Goal: Task Accomplishment & Management: Use online tool/utility

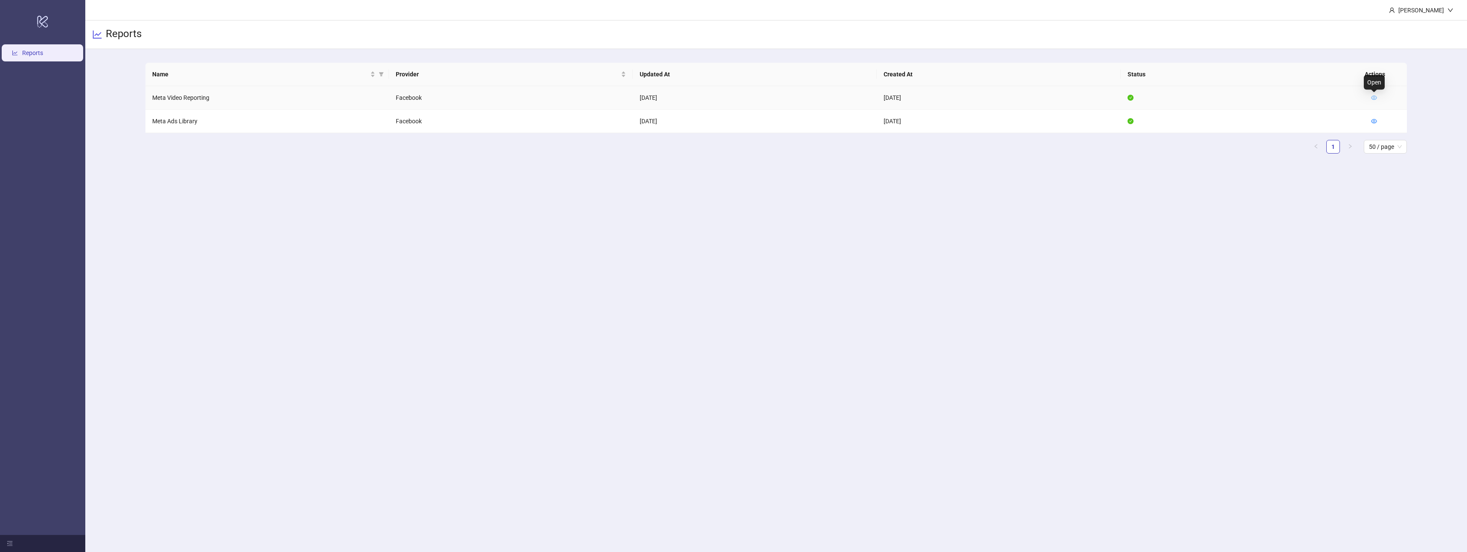
click at [1376, 99] on icon "eye" at bounding box center [1374, 98] width 6 height 6
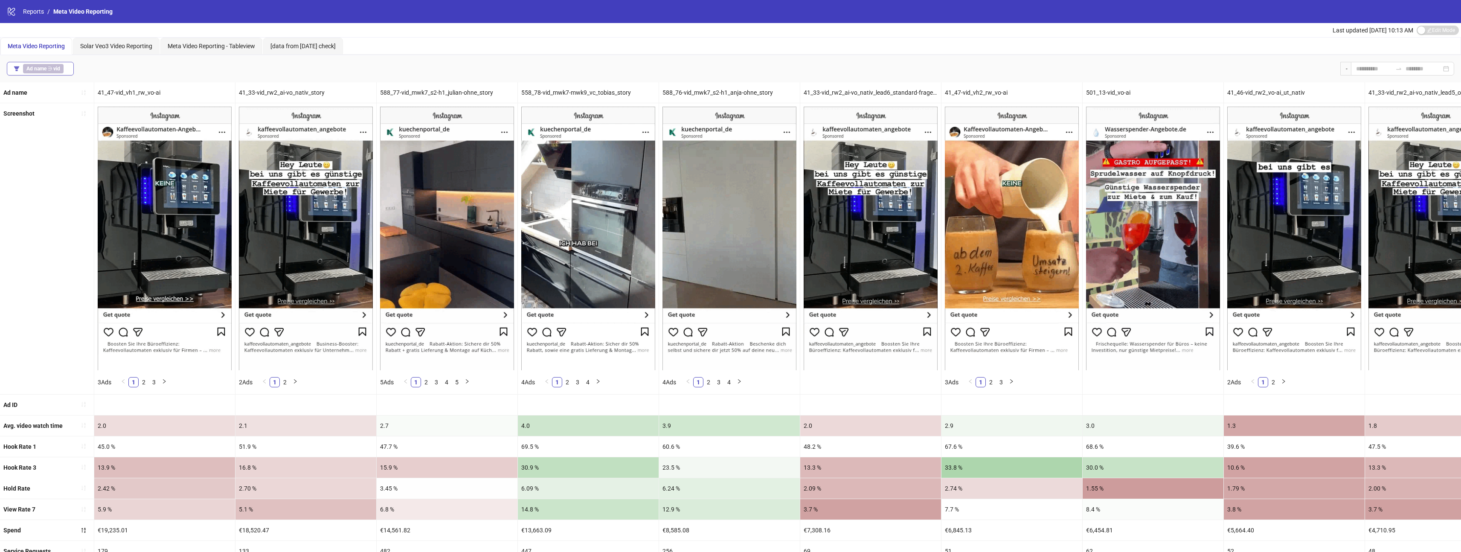
click at [35, 70] on b "Ad name" at bounding box center [36, 69] width 20 height 6
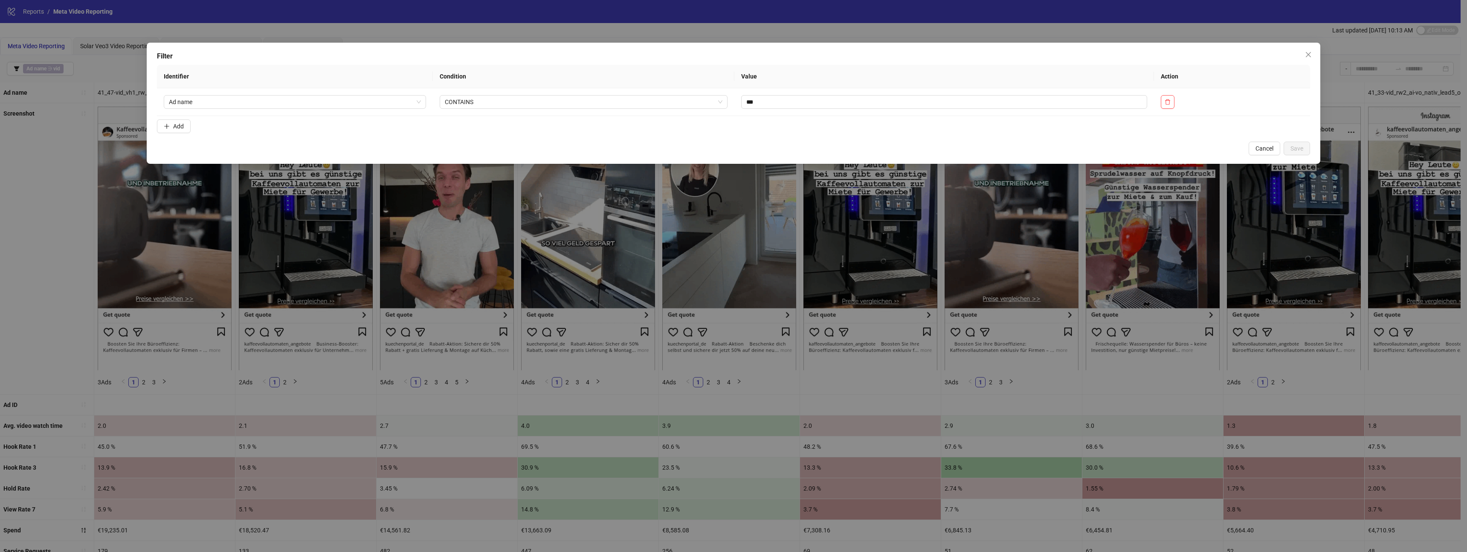
click at [390, 27] on div "Filter Identifier Condition Value Action Ad name CONTAINS *** Add Cancel Save" at bounding box center [733, 276] width 1467 height 552
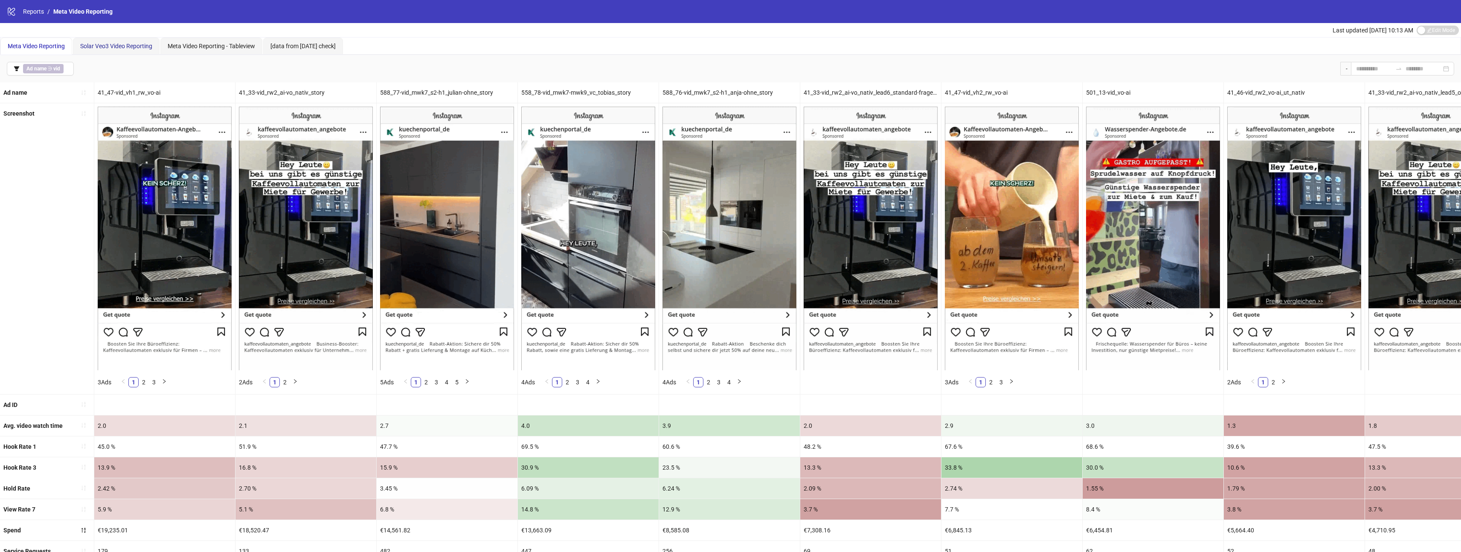
click at [119, 45] on span "Solar Veo3 Video Reporting" at bounding box center [116, 46] width 72 height 7
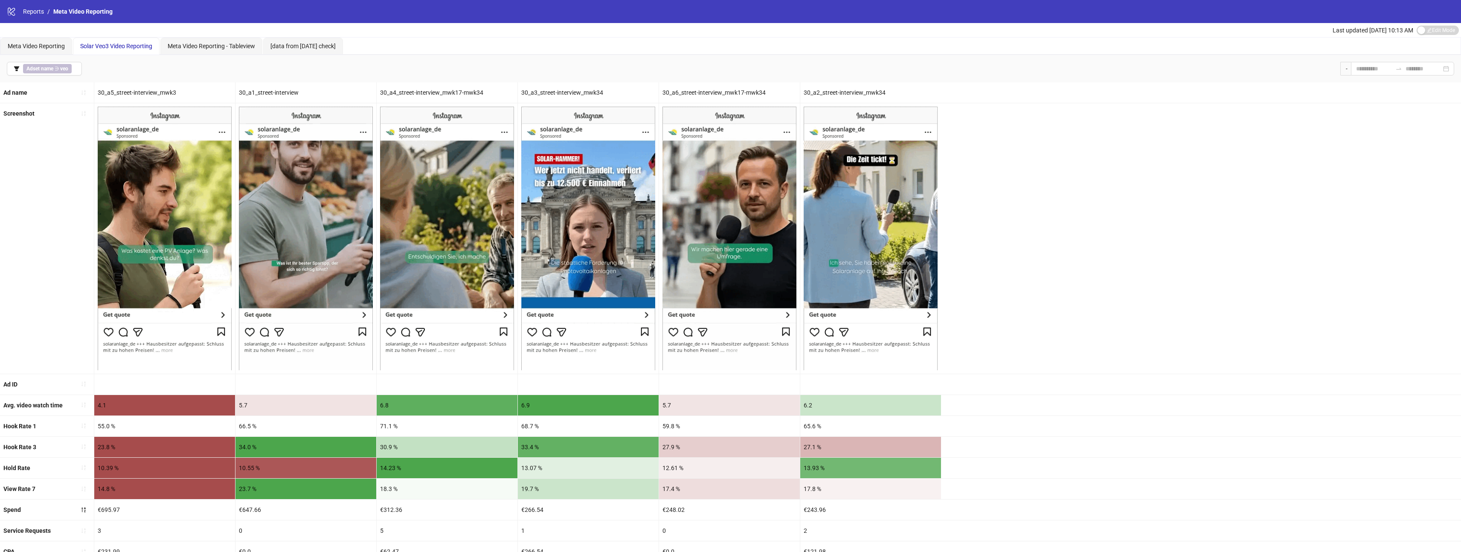
scroll to position [2, 0]
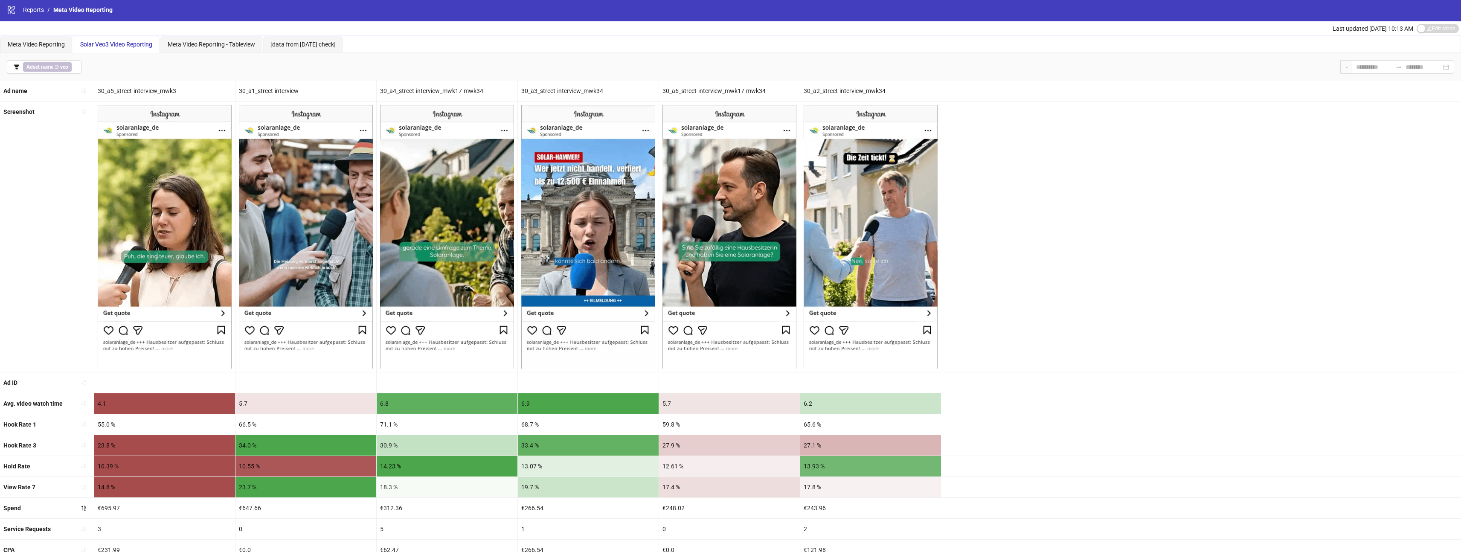
click at [1113, 237] on div "Screenshot" at bounding box center [730, 236] width 1461 height 270
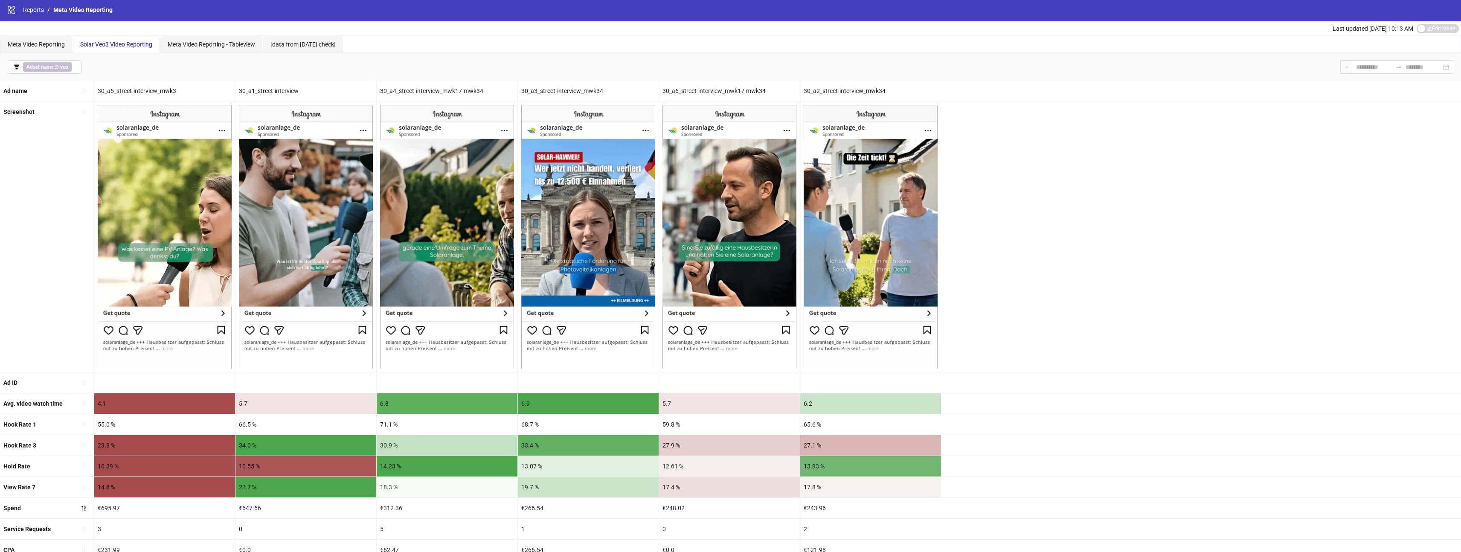
click at [102, 47] on span "Solar Veo3 Video Reporting" at bounding box center [116, 44] width 72 height 7
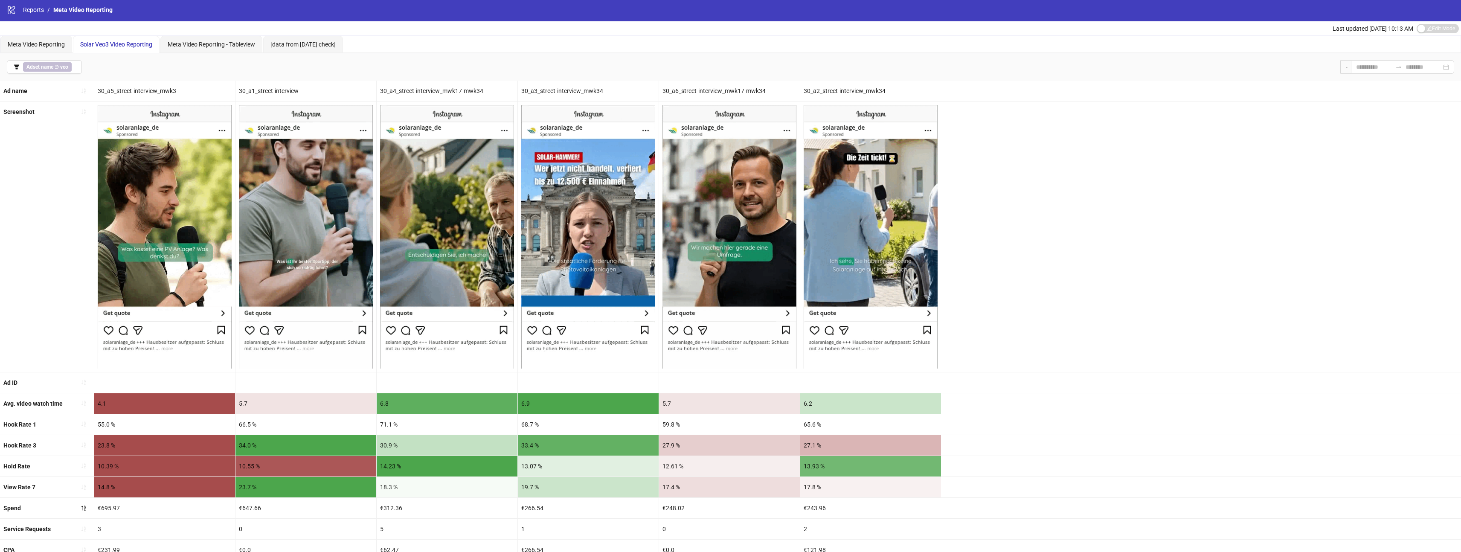
click at [455, 43] on div "Meta Video Reporting Solar Veo3 Video Reporting Meta Video Reporting - Tablevie…" at bounding box center [730, 44] width 1460 height 17
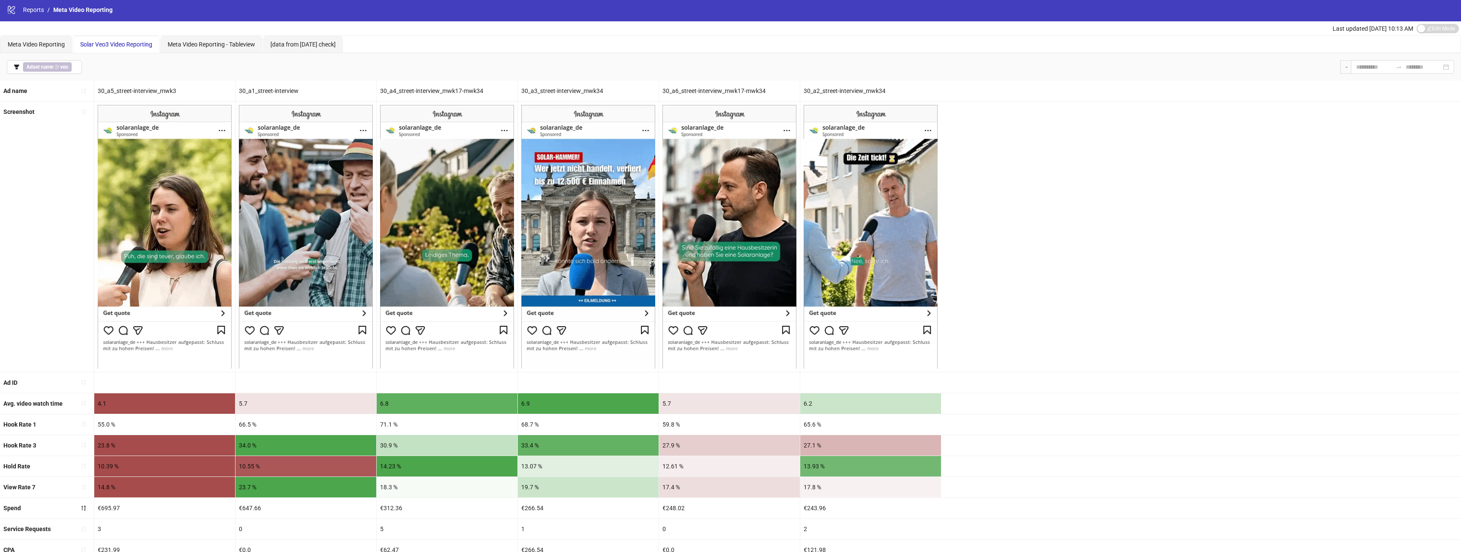
click at [449, 92] on div "30_a4_street-interview_mwk17-mwk34" at bounding box center [447, 91] width 141 height 20
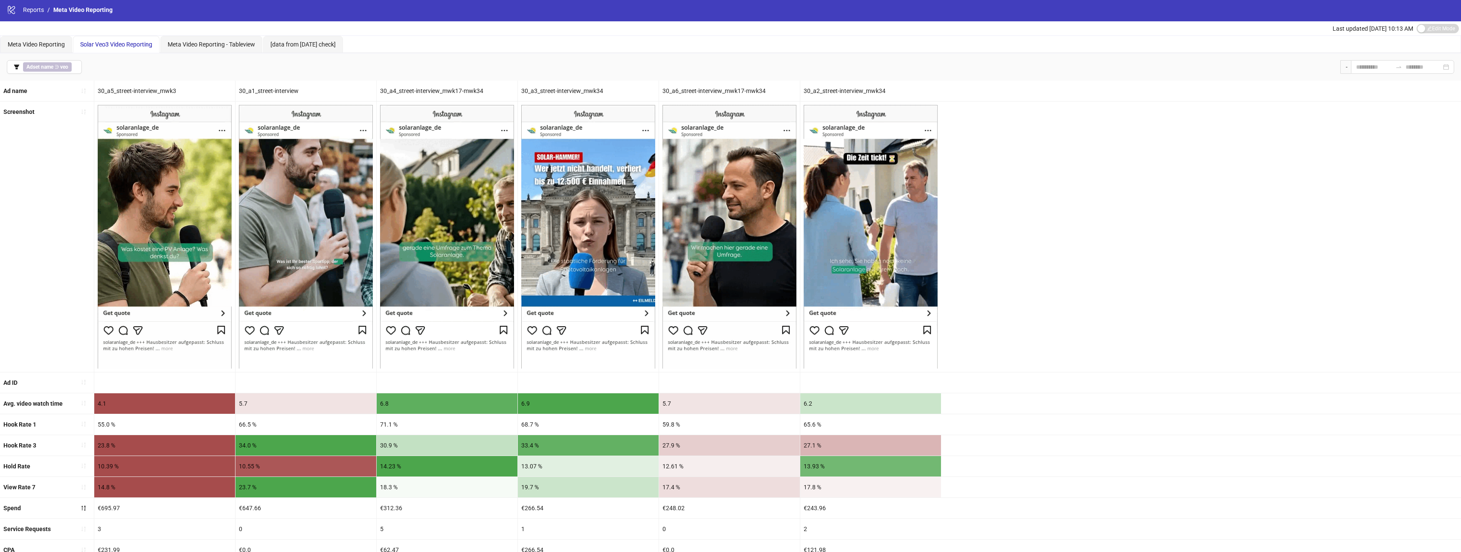
click at [1133, 299] on div "Screenshot" at bounding box center [730, 236] width 1461 height 270
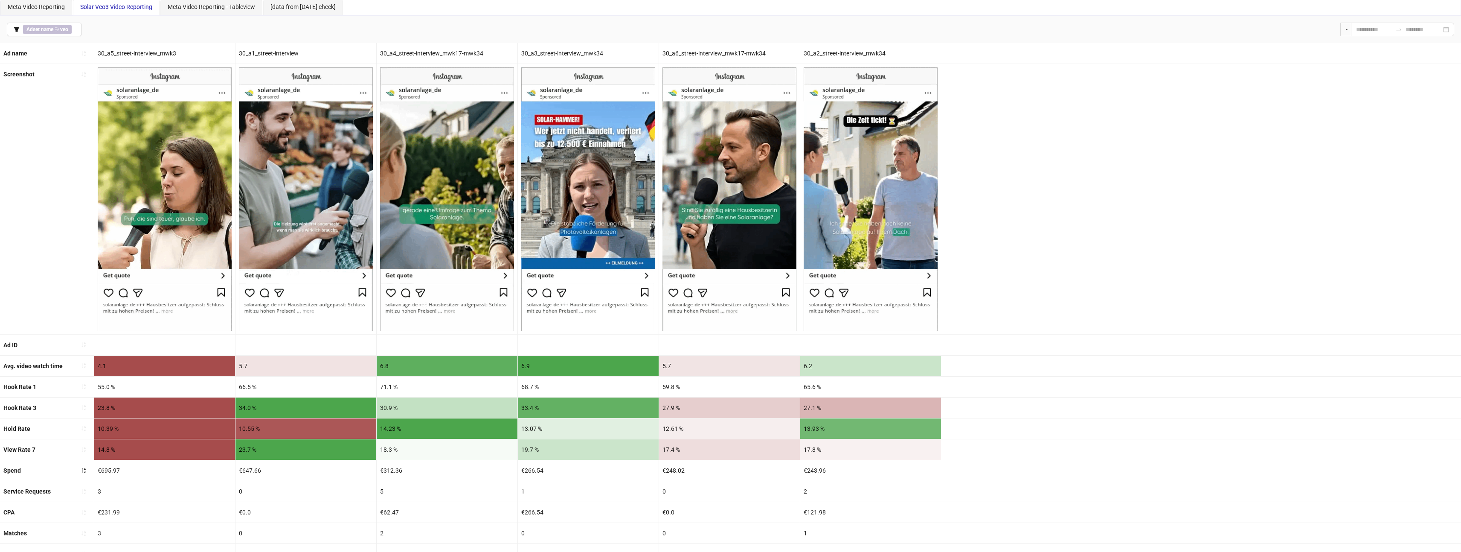
scroll to position [0, 0]
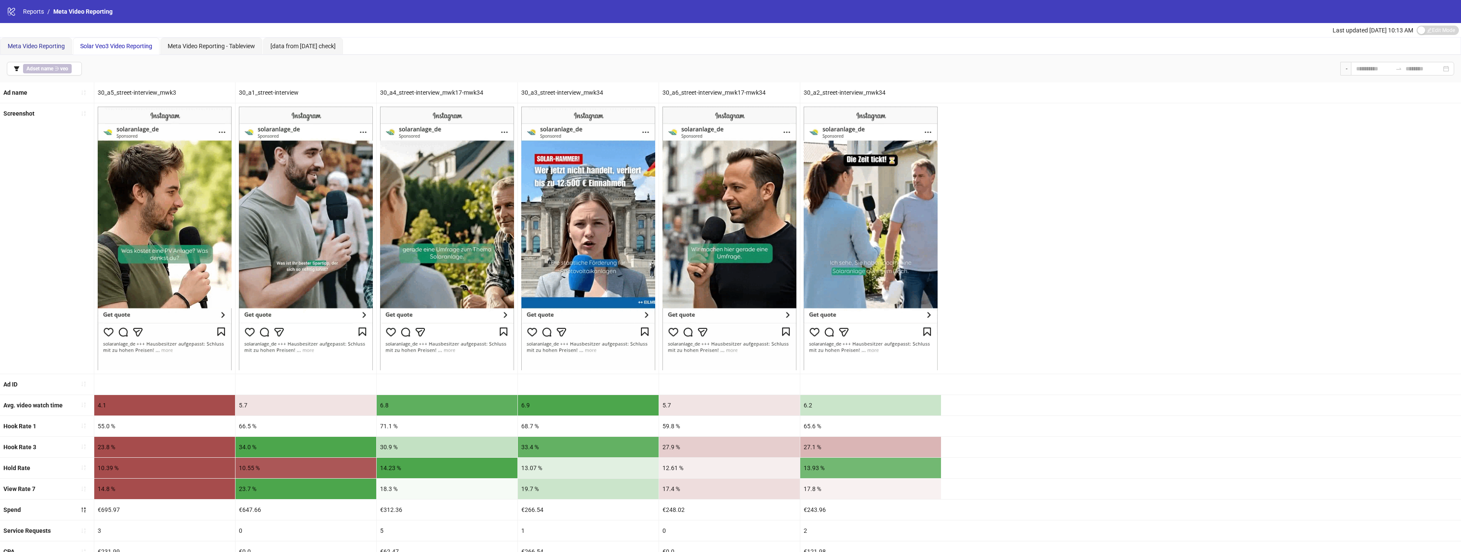
click at [29, 49] on span "Meta Video Reporting" at bounding box center [36, 46] width 57 height 7
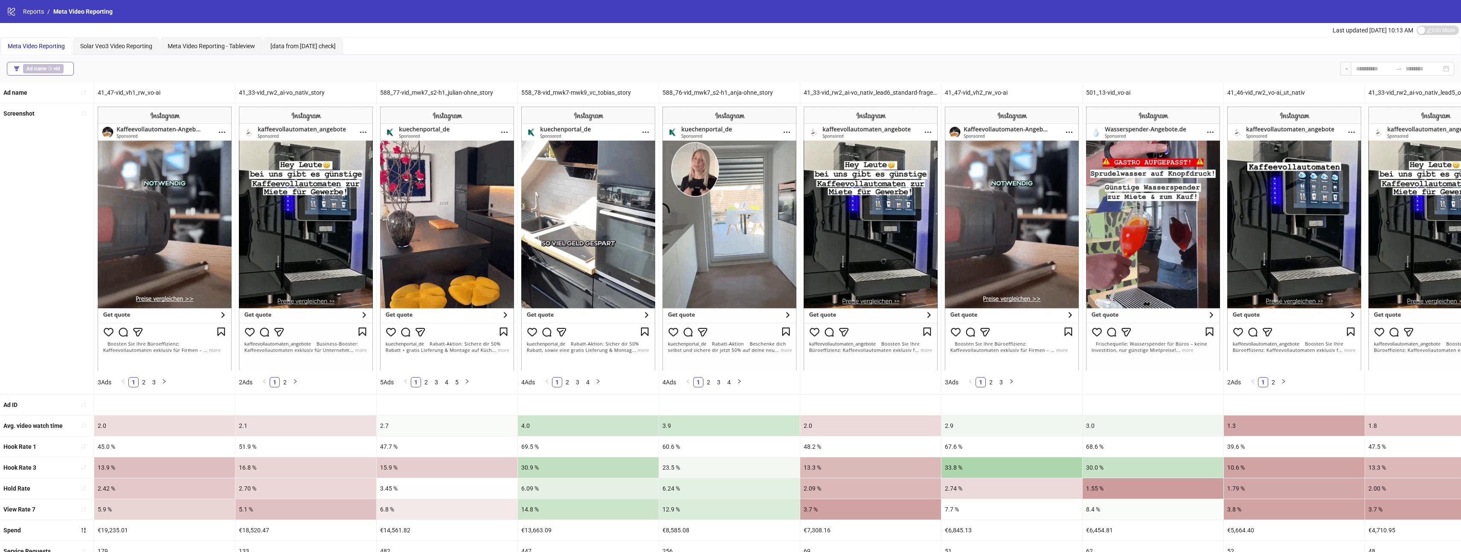
click at [41, 71] on b "Ad name" at bounding box center [36, 69] width 20 height 6
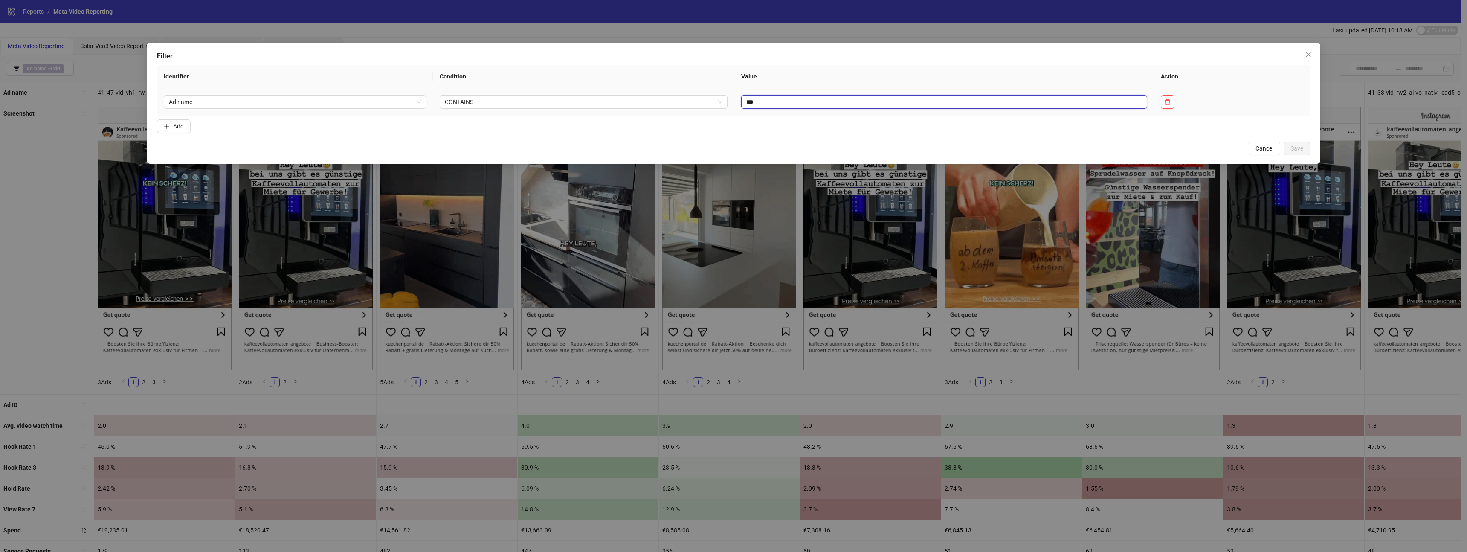
click at [763, 100] on input "***" at bounding box center [944, 102] width 406 height 14
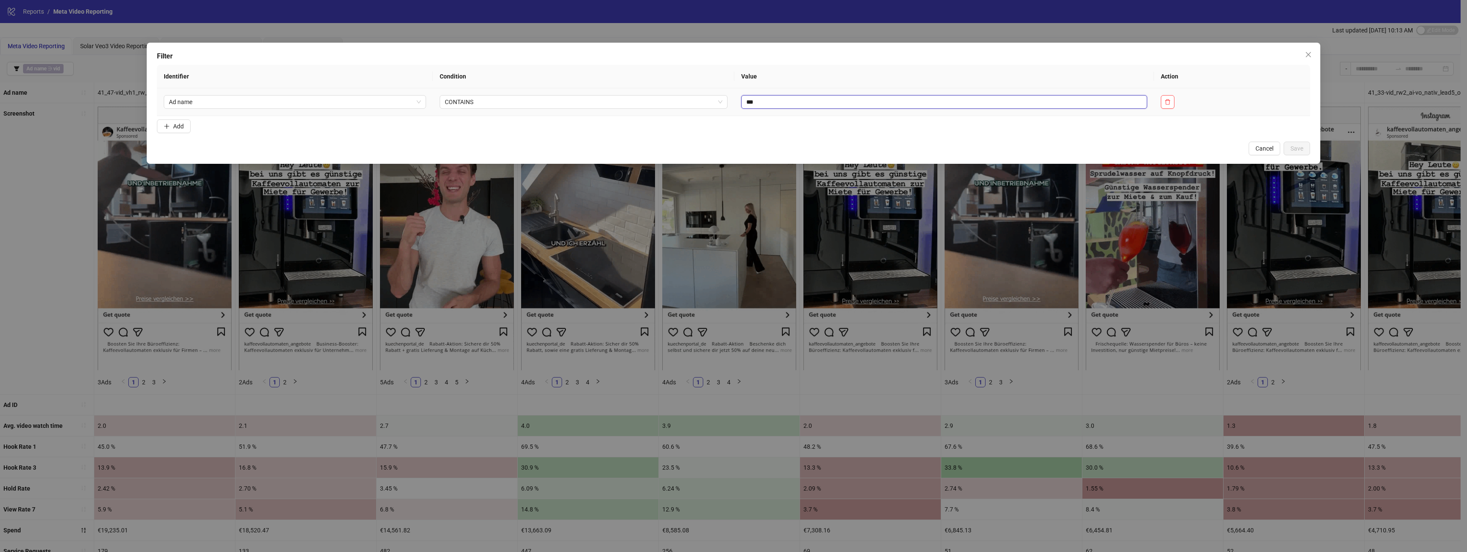
click at [763, 100] on input "***" at bounding box center [944, 102] width 406 height 14
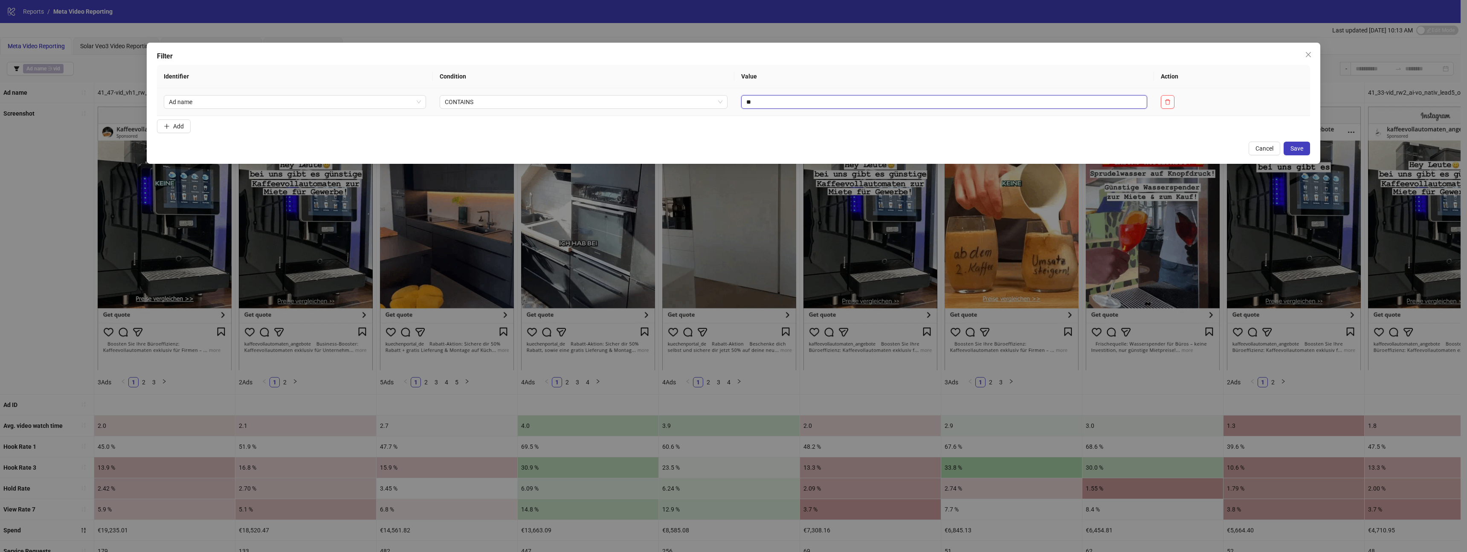
type input "*"
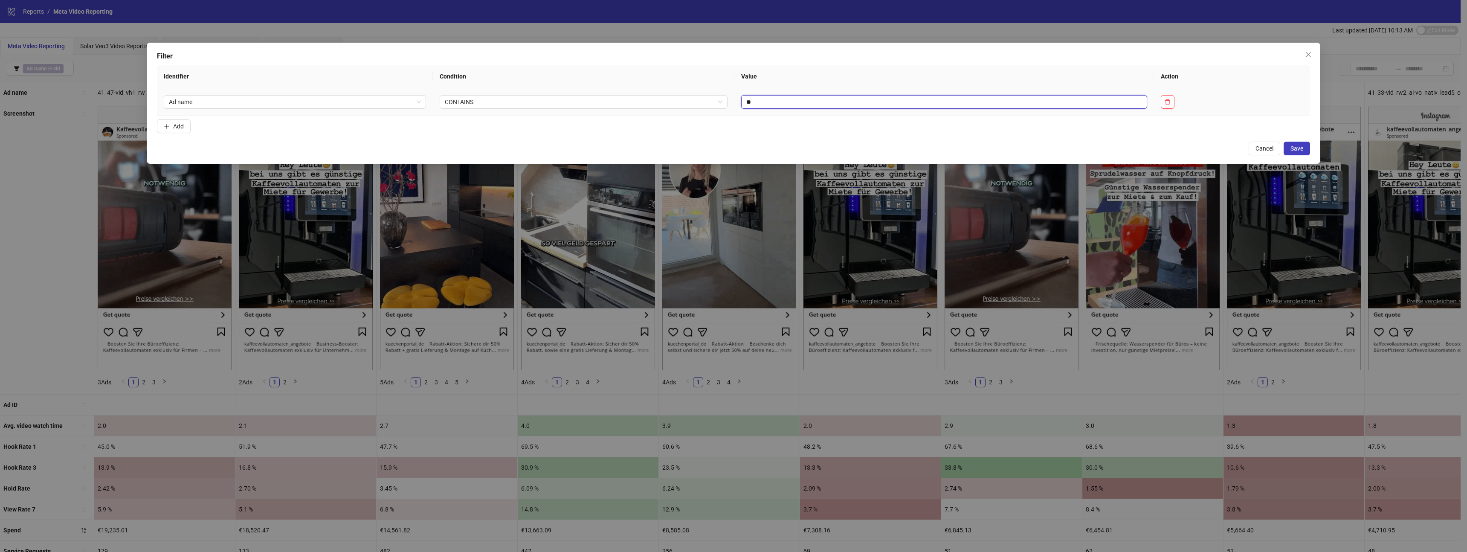
type input "*"
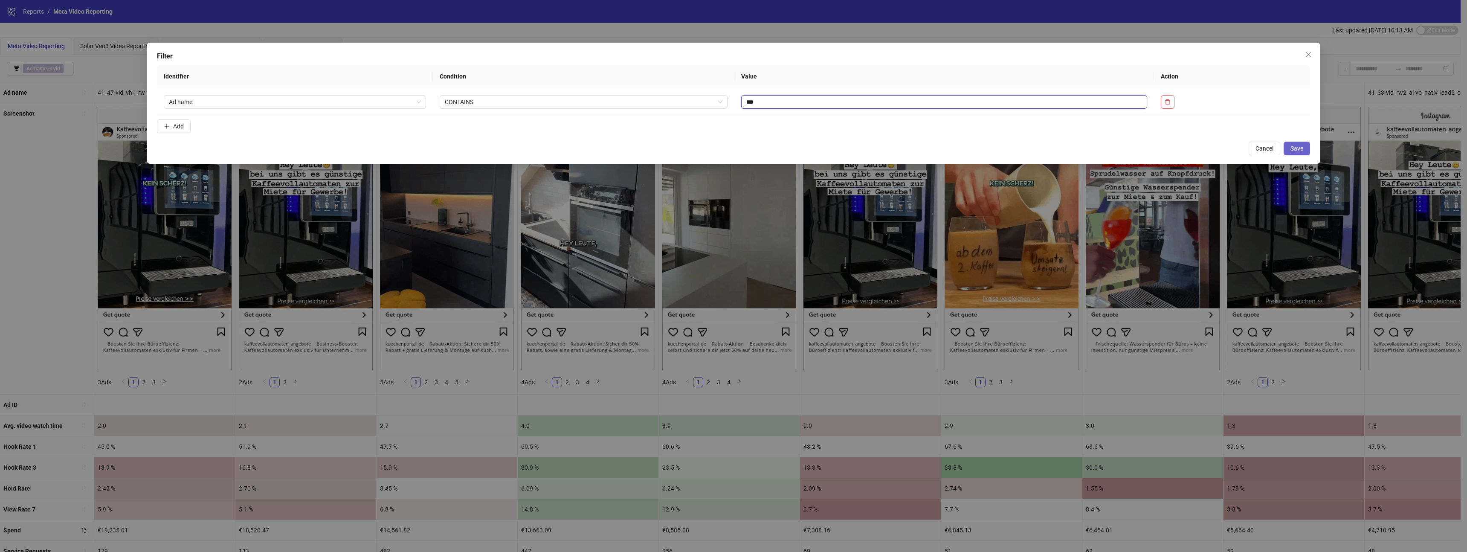
type input "***"
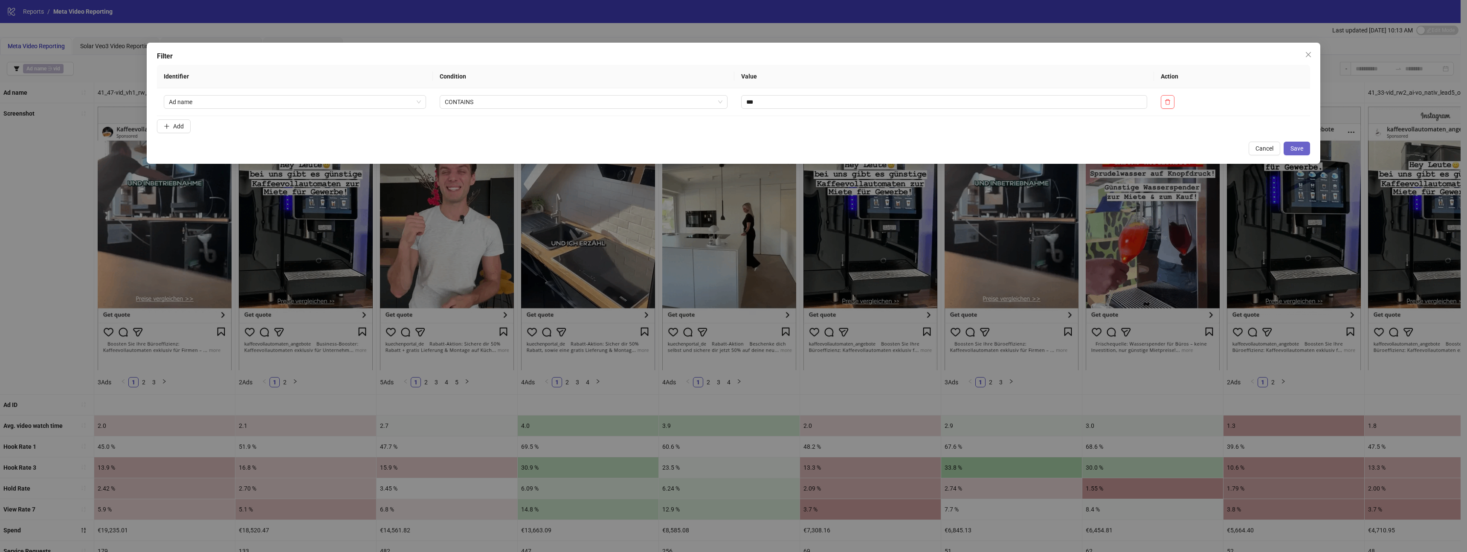
click at [1295, 145] on span "Save" at bounding box center [1296, 148] width 13 height 7
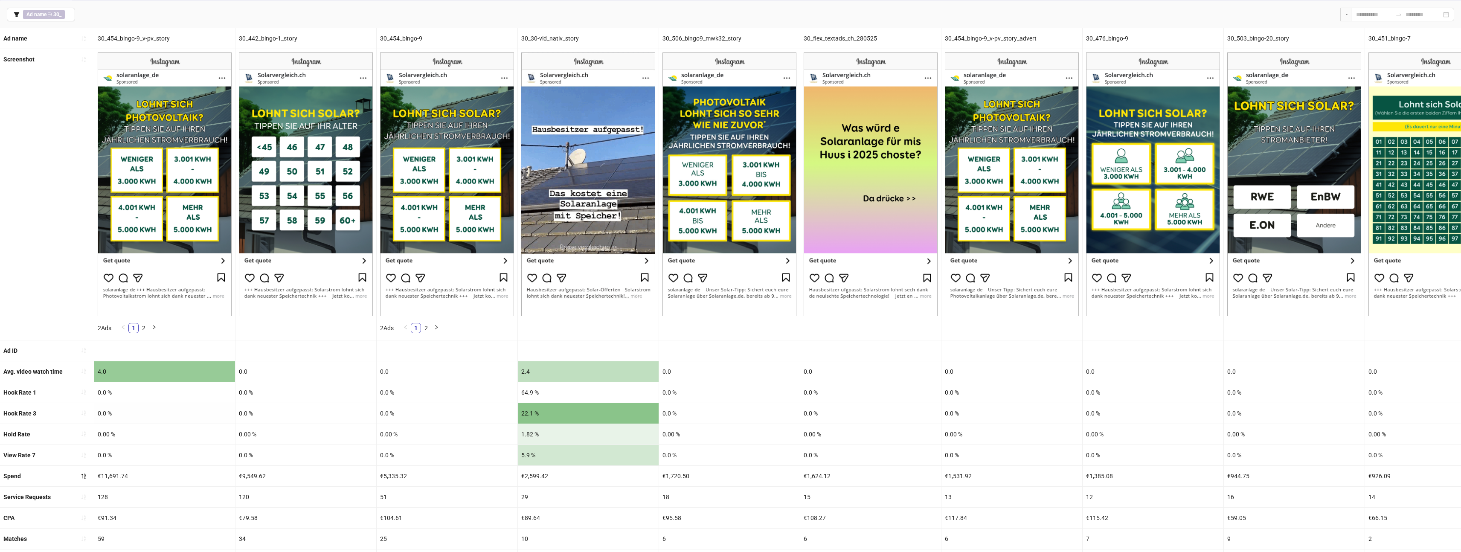
scroll to position [72, 0]
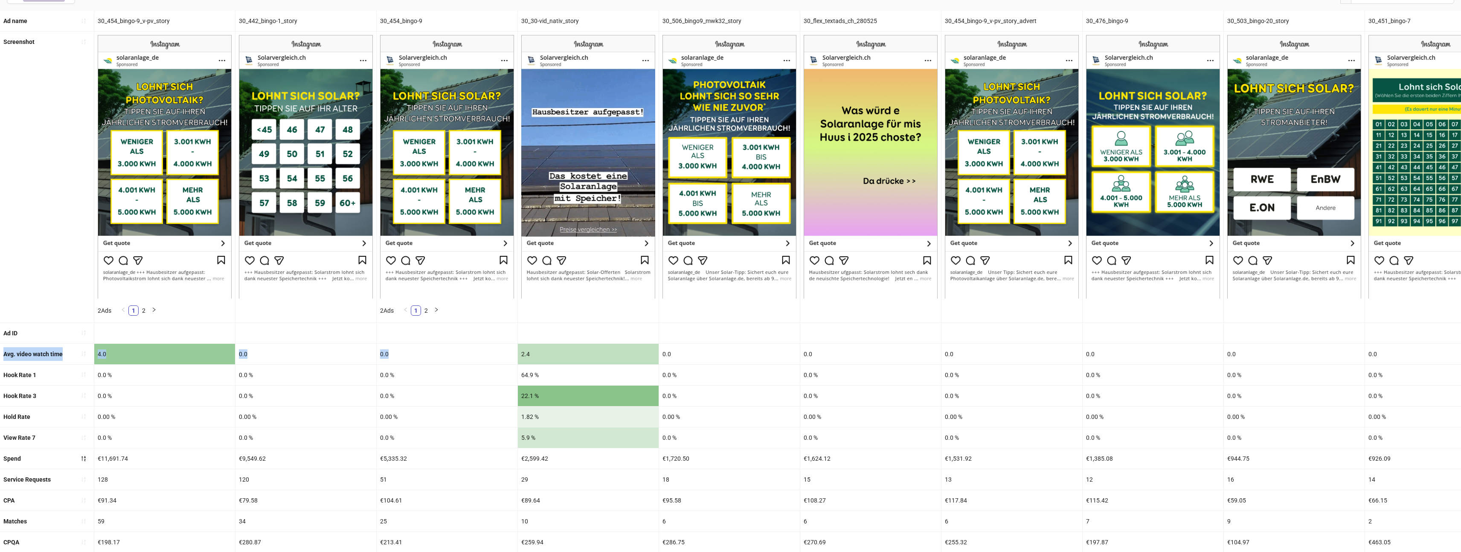
drag, startPoint x: 409, startPoint y: 359, endPoint x: 1351, endPoint y: 319, distance: 942.0
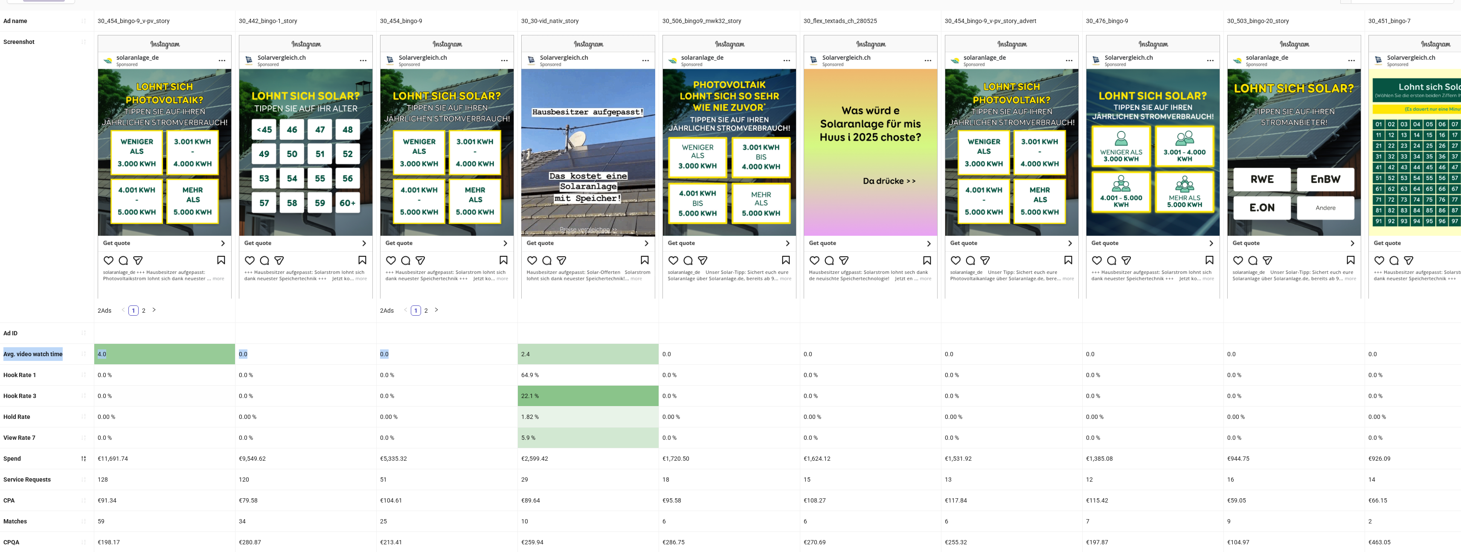
click at [1267, 332] on ul "Ad name 30_454_bingo-9_v-pv_story 30_442_bingo-1_story 30_454_bingo-9 30_30-vid…" at bounding box center [730, 449] width 1461 height 877
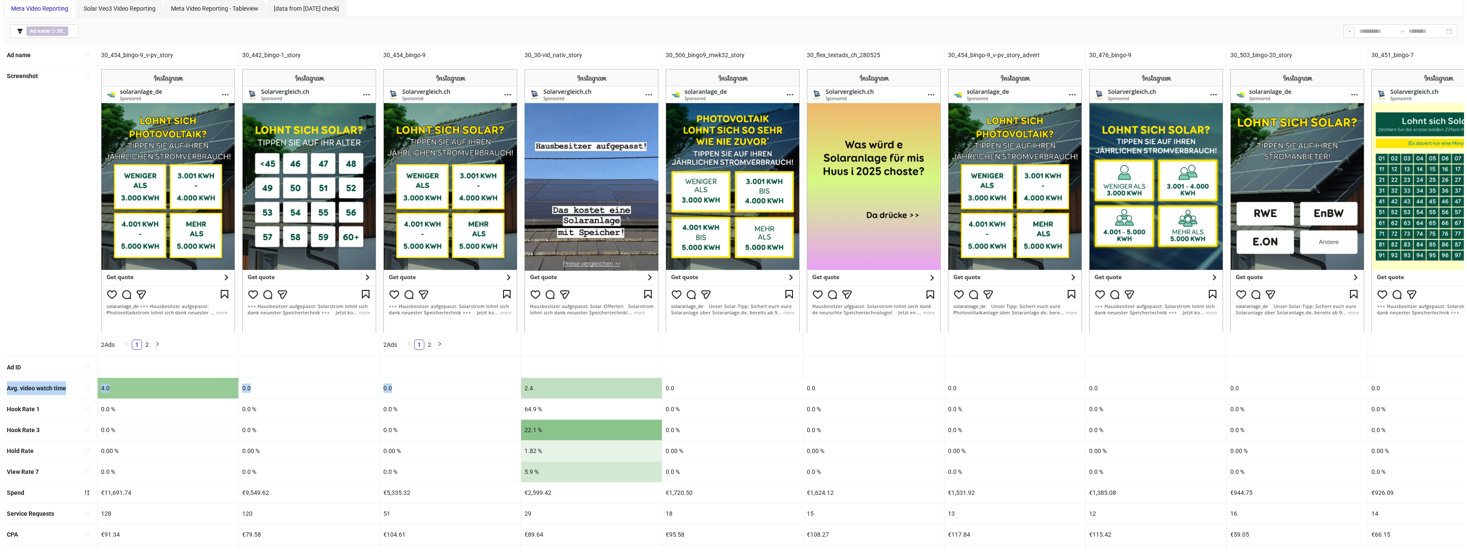
scroll to position [0, 0]
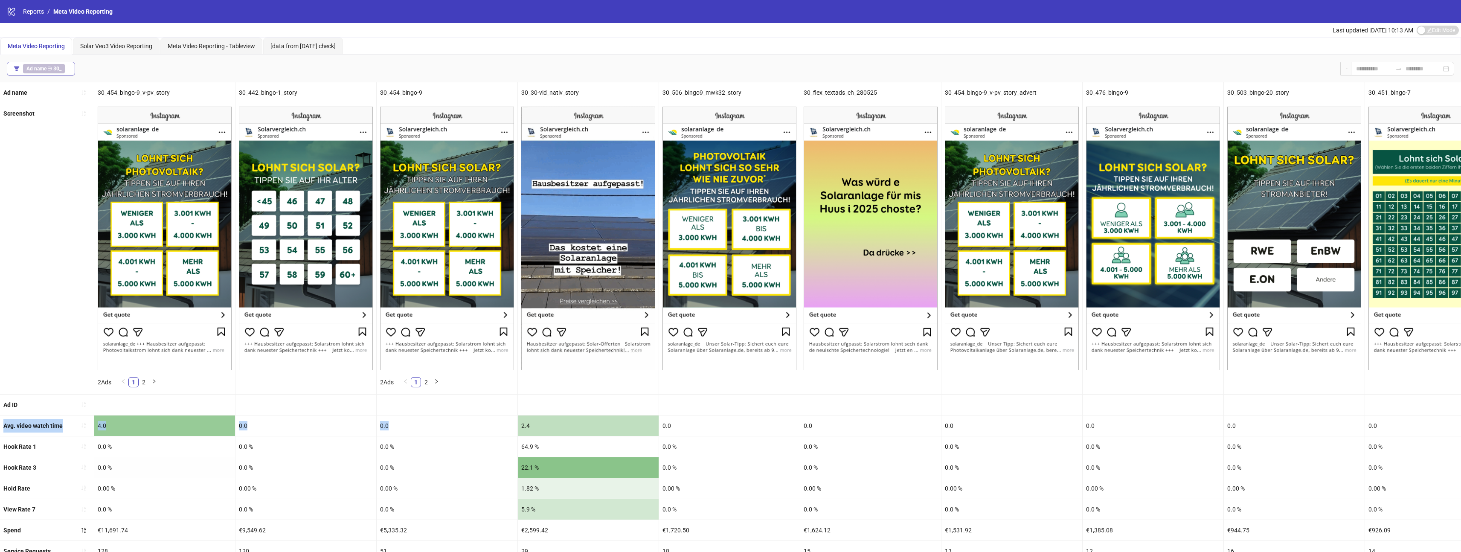
click at [30, 67] on b "Ad name" at bounding box center [36, 69] width 20 height 6
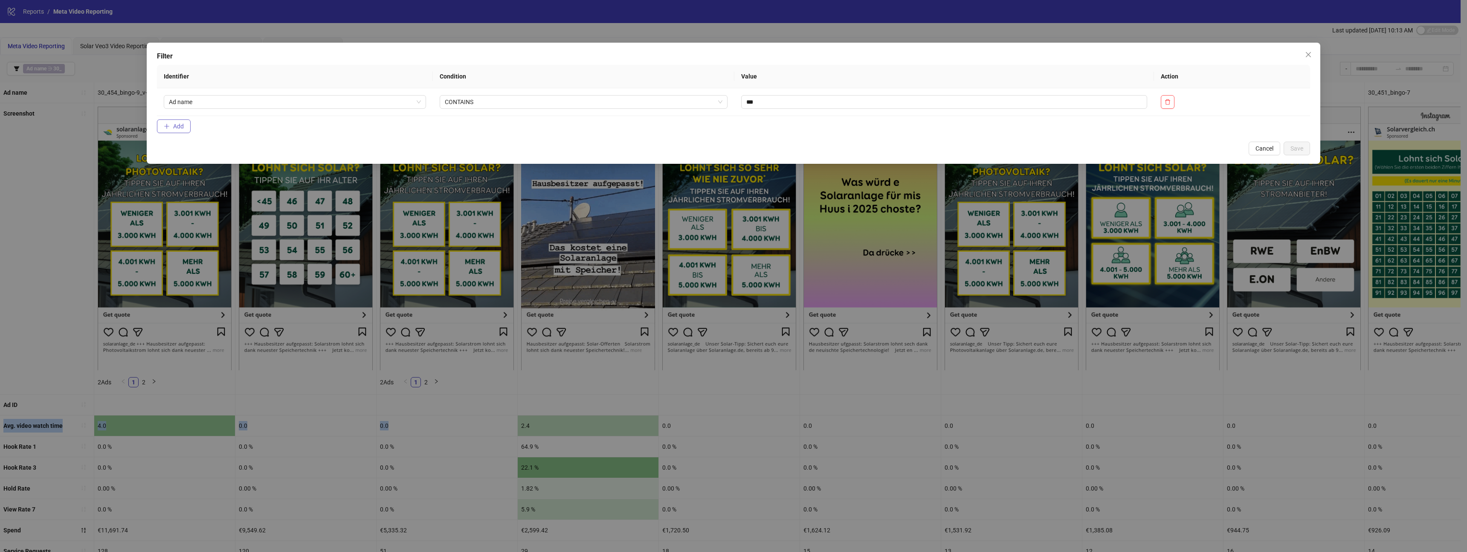
click at [174, 124] on span "Add" at bounding box center [178, 126] width 11 height 7
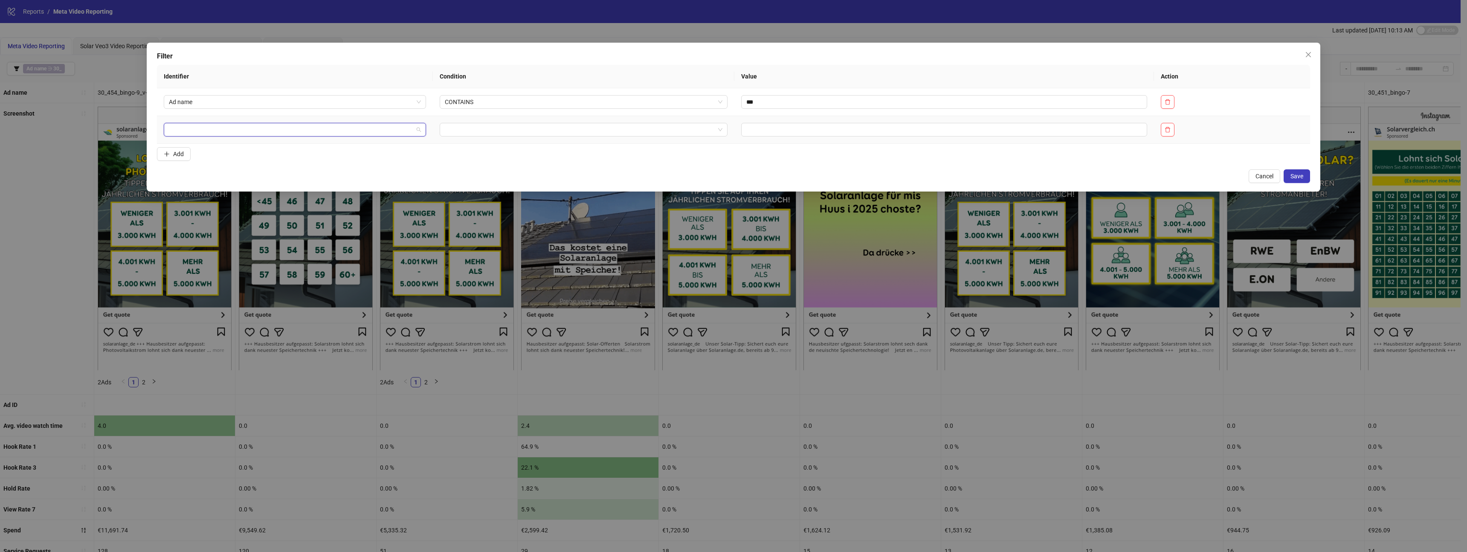
click at [236, 132] on input "search" at bounding box center [291, 129] width 244 height 13
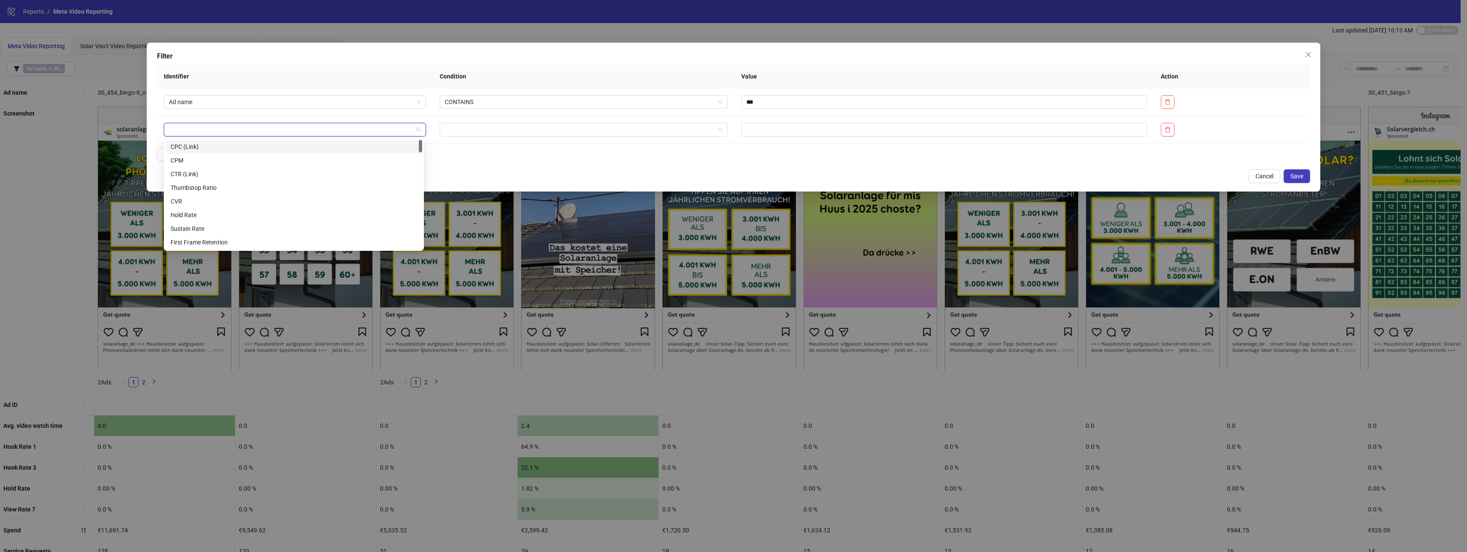
click at [274, 54] on div "Filter" at bounding box center [733, 56] width 1153 height 10
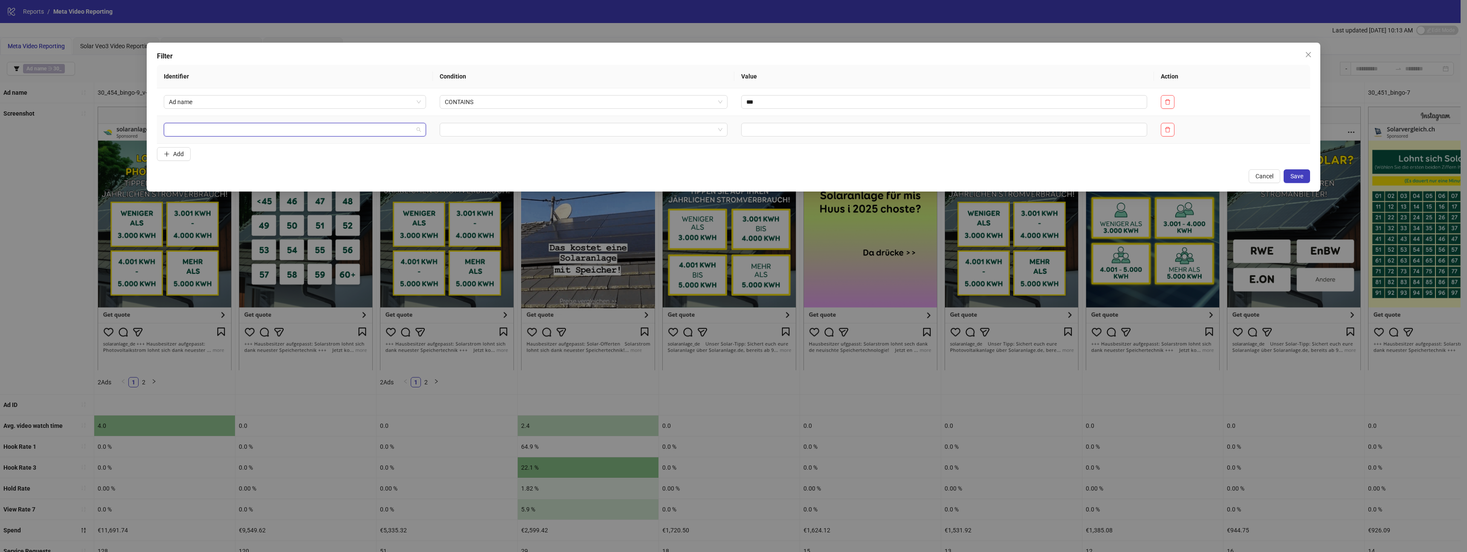
click at [188, 131] on input "search" at bounding box center [291, 129] width 244 height 13
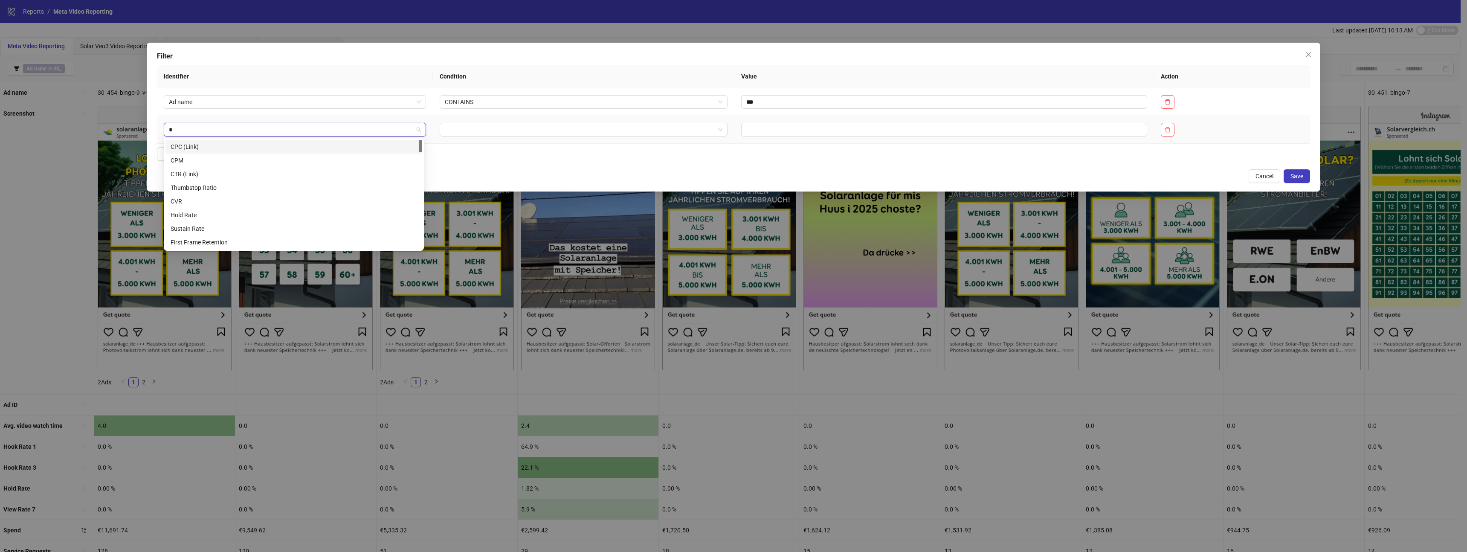
type input "**"
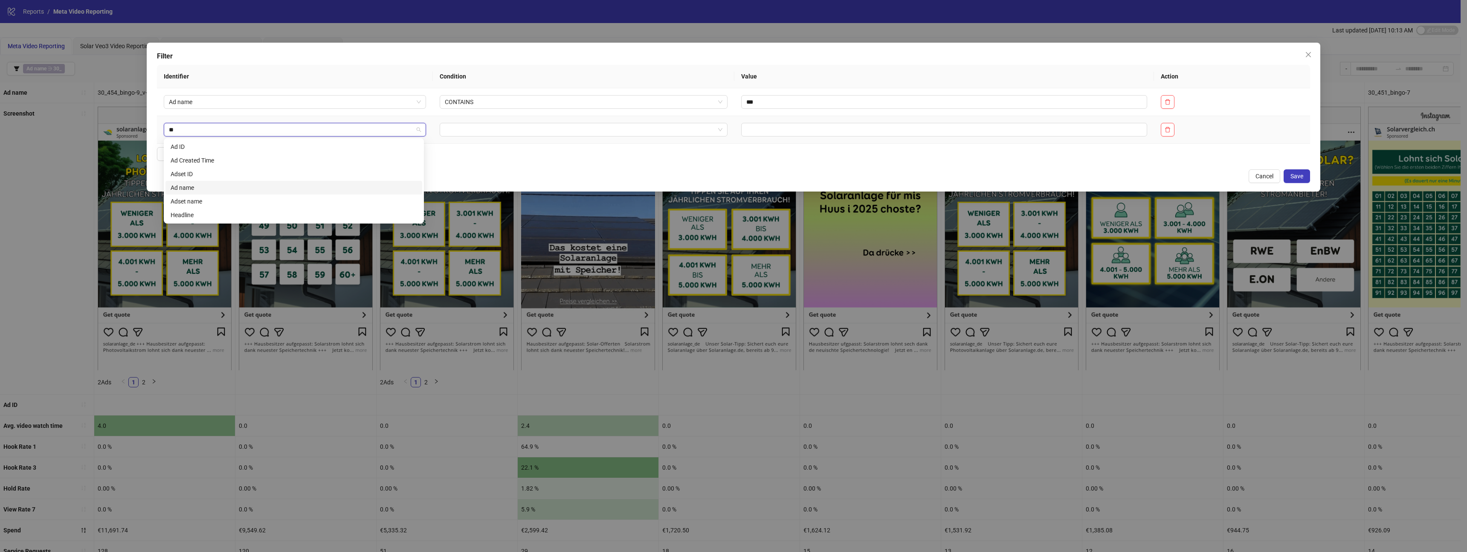
click at [199, 185] on div "Ad name" at bounding box center [294, 187] width 246 height 9
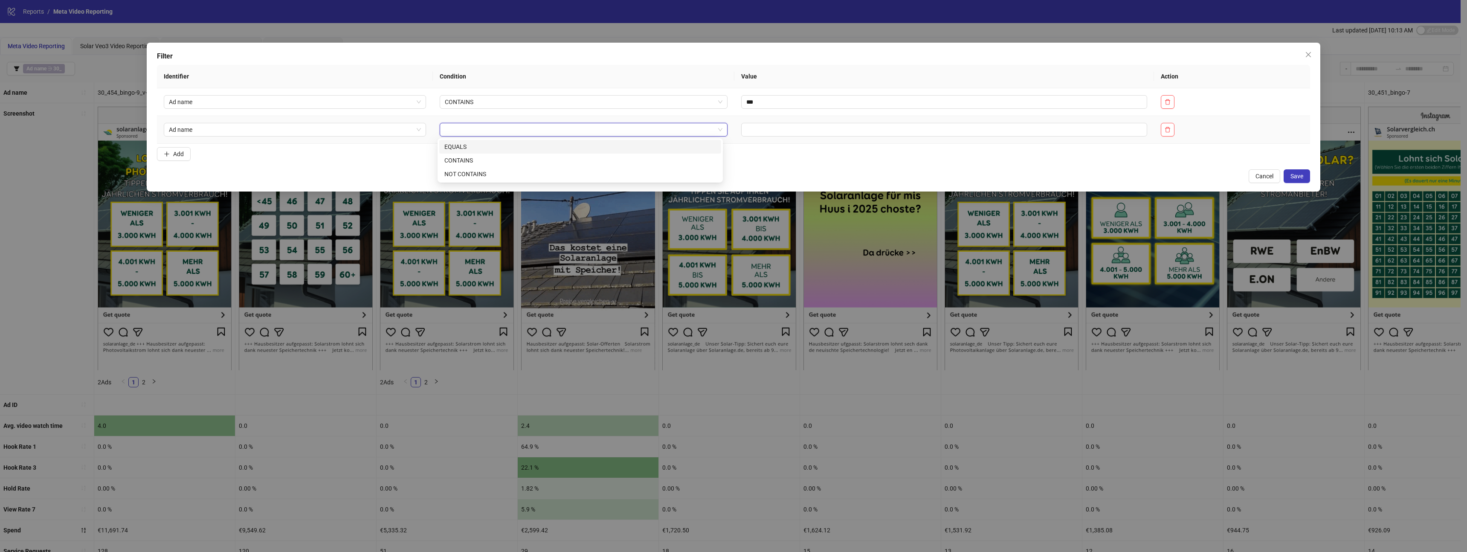
click at [469, 133] on input "search" at bounding box center [580, 129] width 270 height 13
click at [501, 163] on div "CONTAINS" at bounding box center [580, 160] width 272 height 9
click at [785, 128] on input "text" at bounding box center [944, 130] width 406 height 14
type input "***"
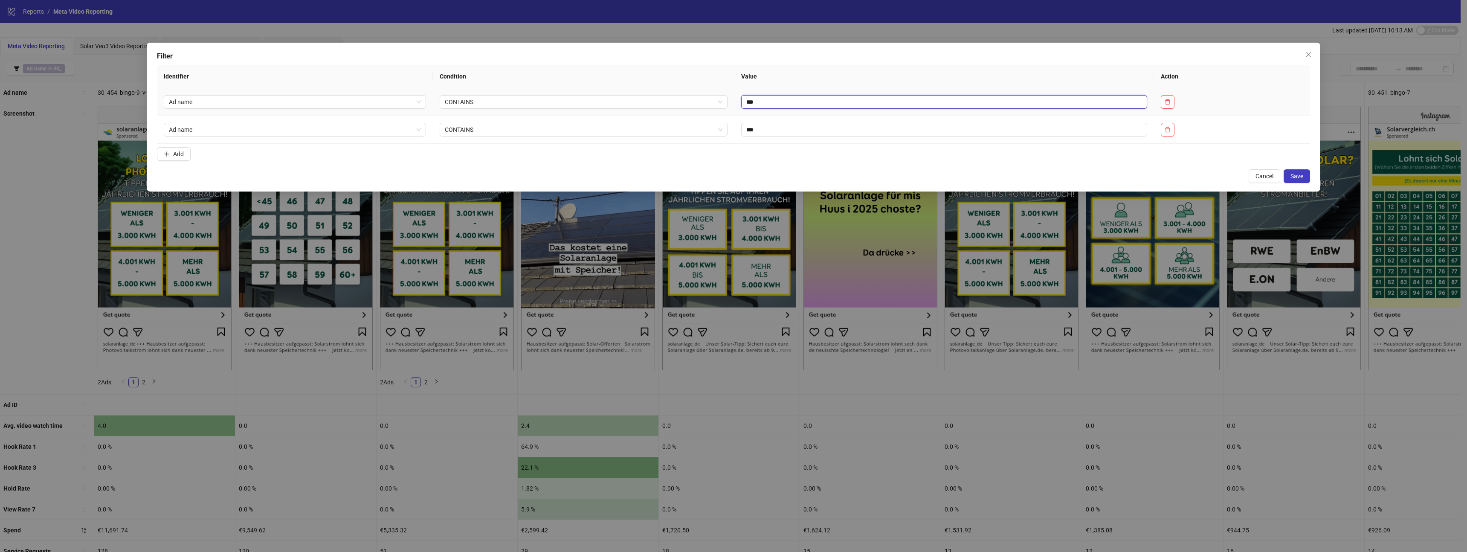
click at [926, 103] on input "***" at bounding box center [944, 102] width 406 height 14
type input "****"
click at [171, 154] on button "Add" at bounding box center [174, 154] width 34 height 14
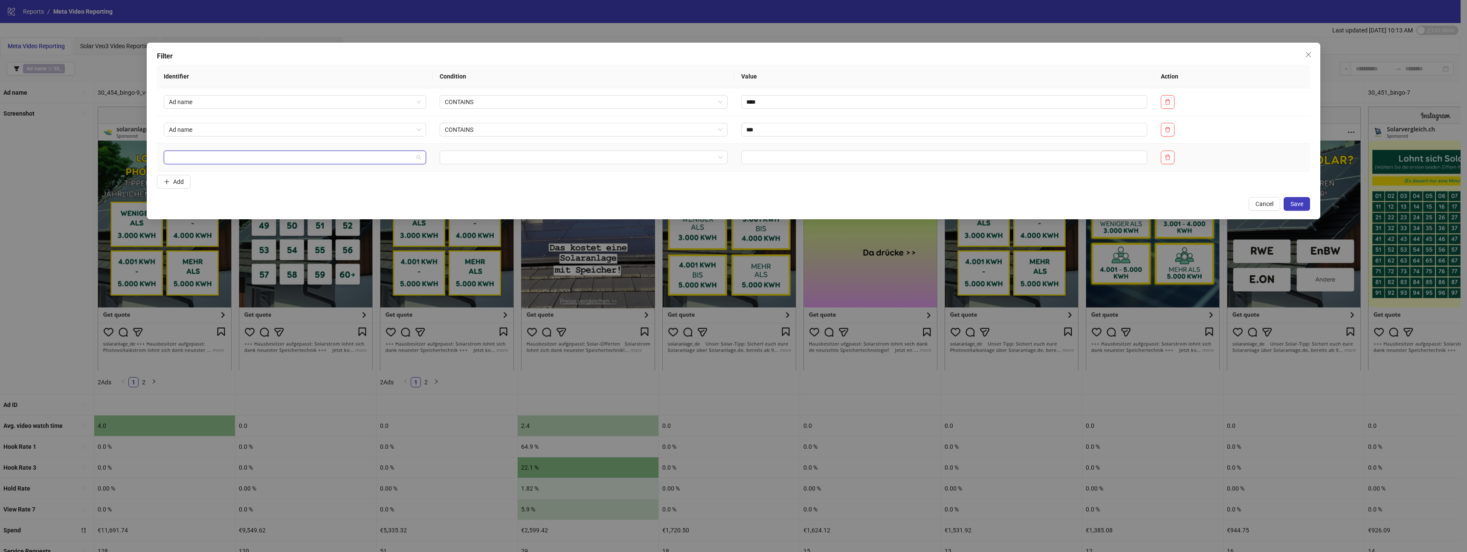
click at [201, 158] on input "search" at bounding box center [291, 157] width 244 height 13
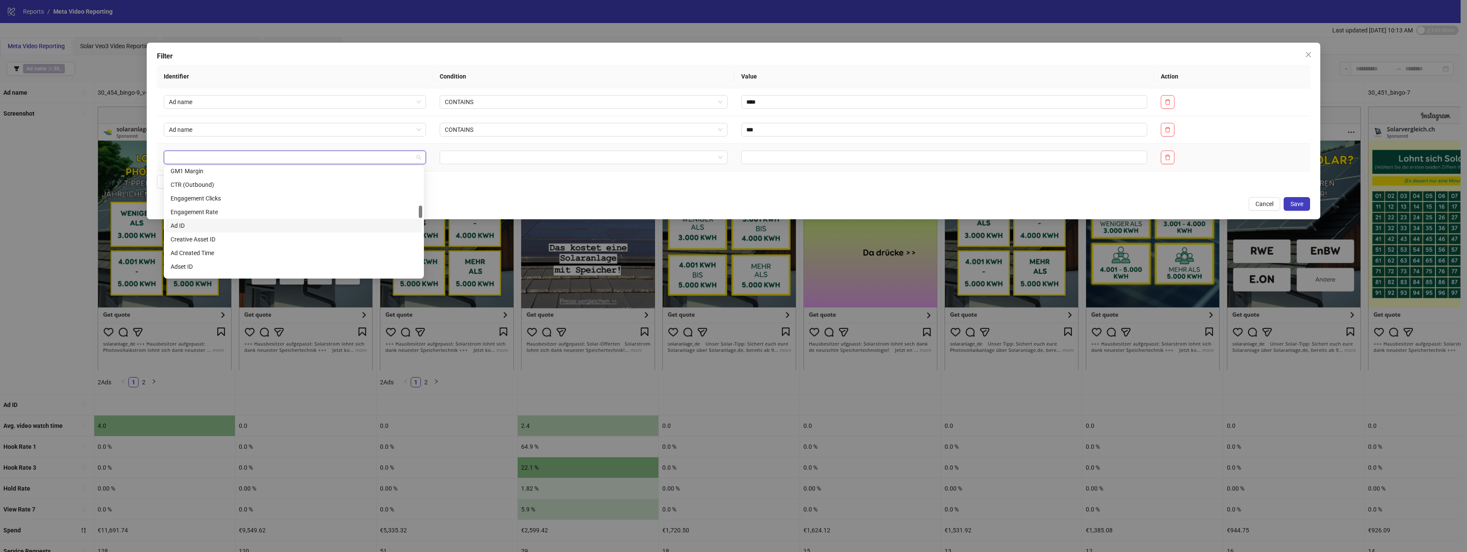
scroll to position [333, 0]
type input "**"
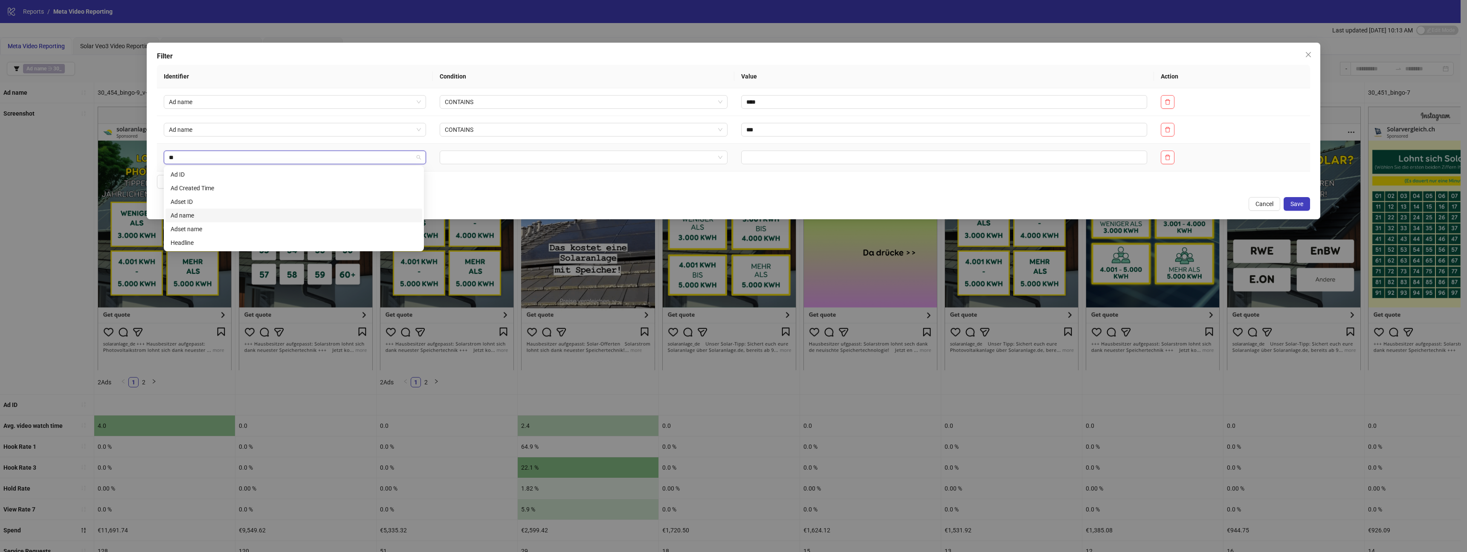
click at [193, 213] on div "Ad name" at bounding box center [294, 215] width 246 height 9
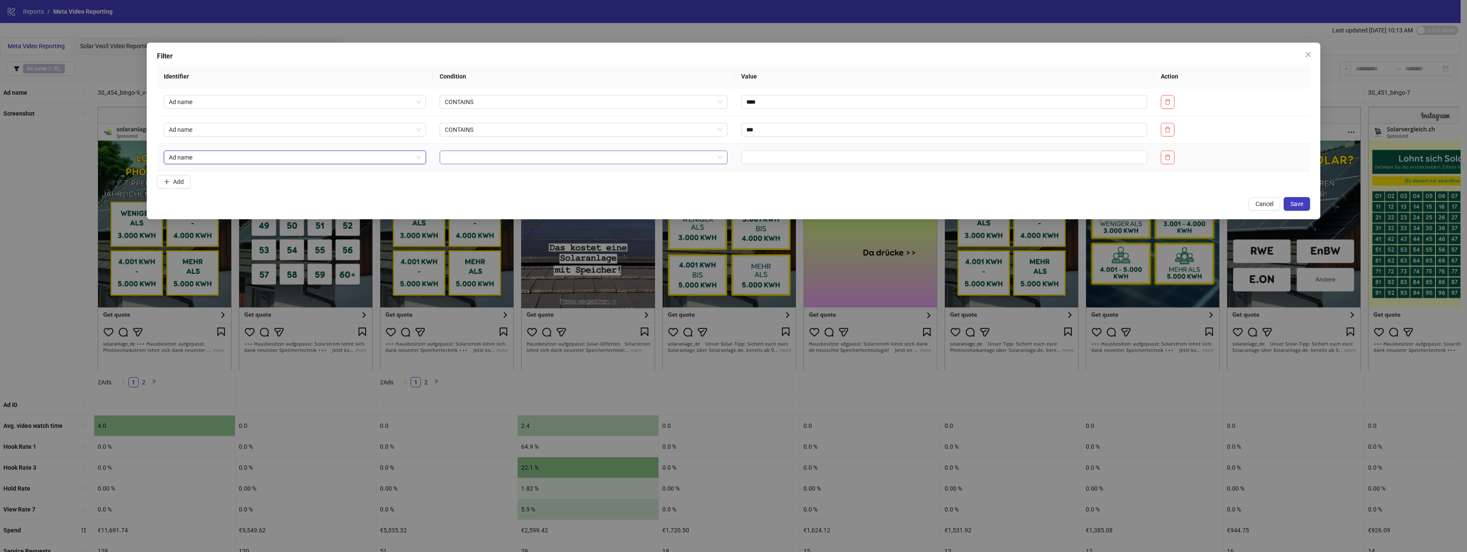
click at [479, 155] on input "search" at bounding box center [580, 157] width 270 height 13
click at [479, 187] on div "CONTAINS" at bounding box center [580, 187] width 272 height 9
click at [788, 156] on input "text" at bounding box center [944, 158] width 406 height 14
type input "****"
click at [1307, 201] on button "Save" at bounding box center [1297, 204] width 26 height 14
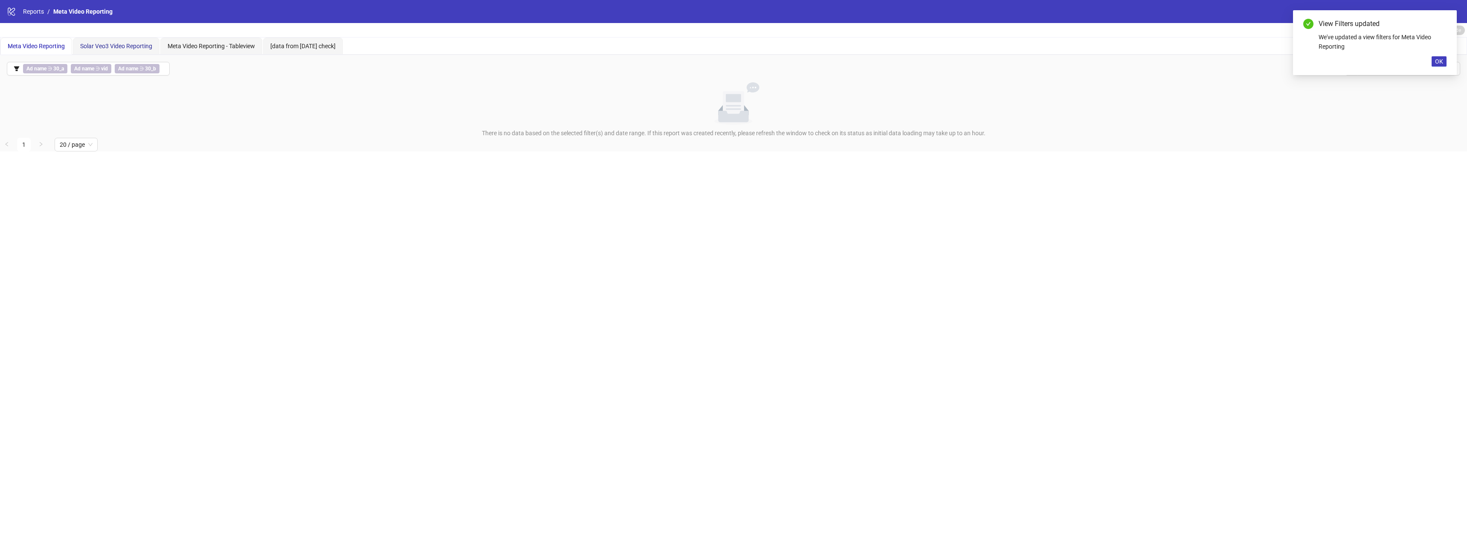
click at [109, 49] on span "Solar Veo3 Video Reporting" at bounding box center [116, 46] width 72 height 7
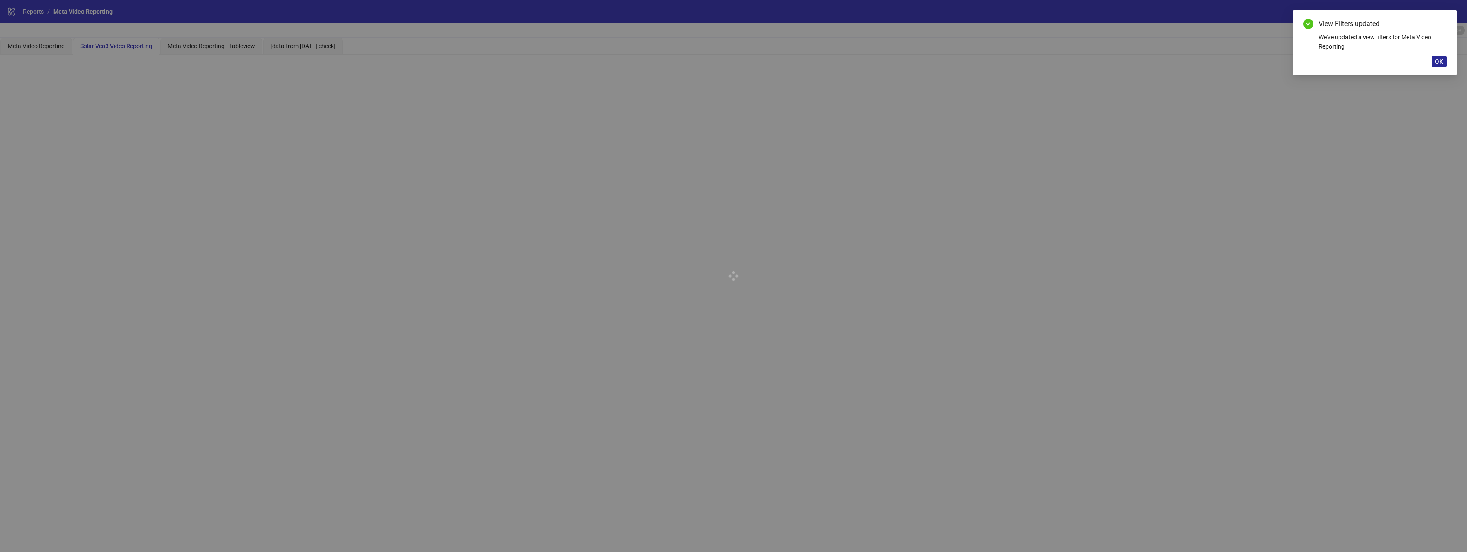
click at [1435, 64] on span "OK" at bounding box center [1439, 61] width 8 height 7
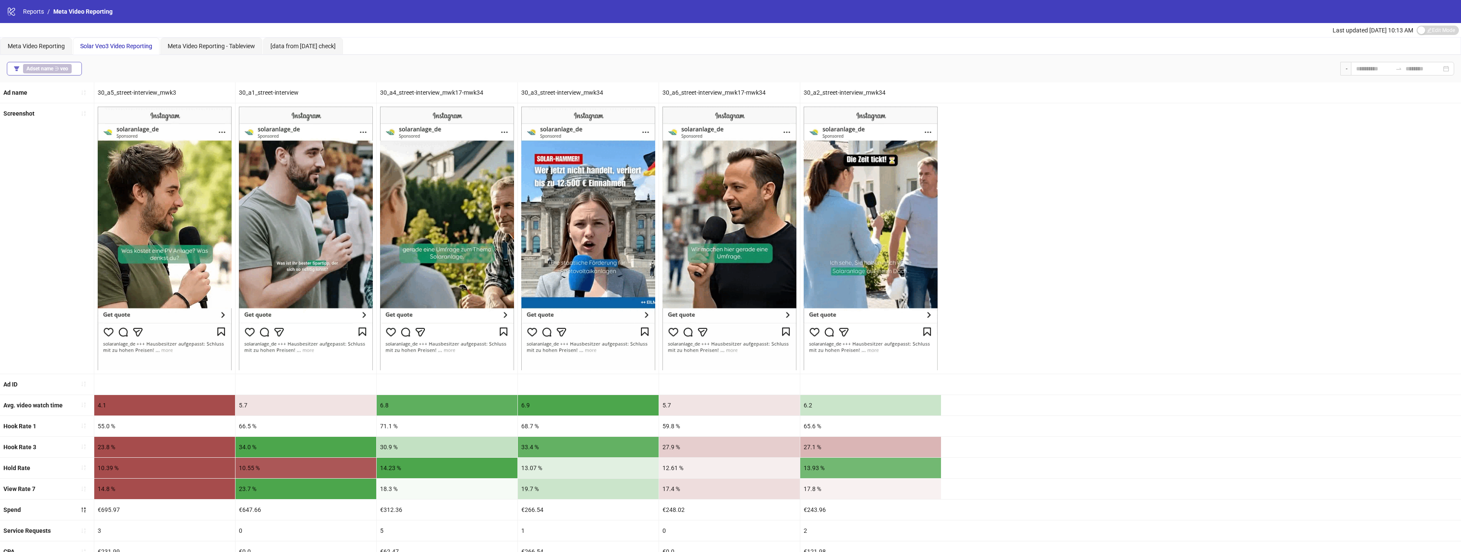
click at [52, 67] on b "Adset name" at bounding box center [39, 69] width 27 height 6
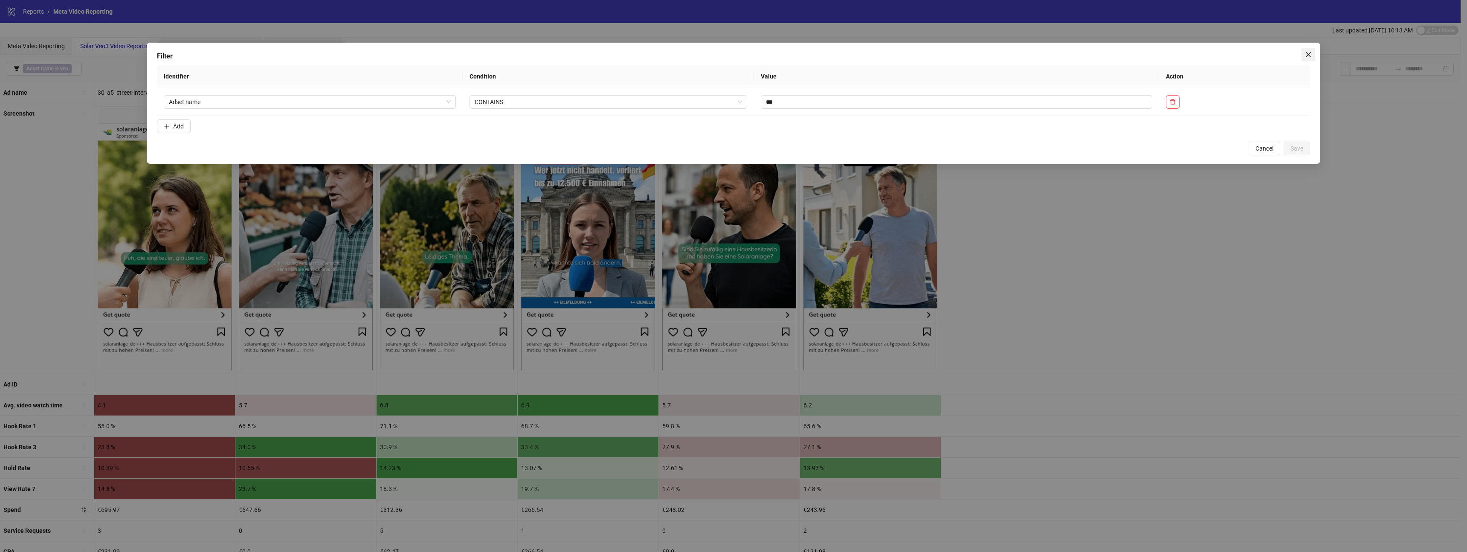
click at [1308, 51] on icon "close" at bounding box center [1308, 54] width 7 height 7
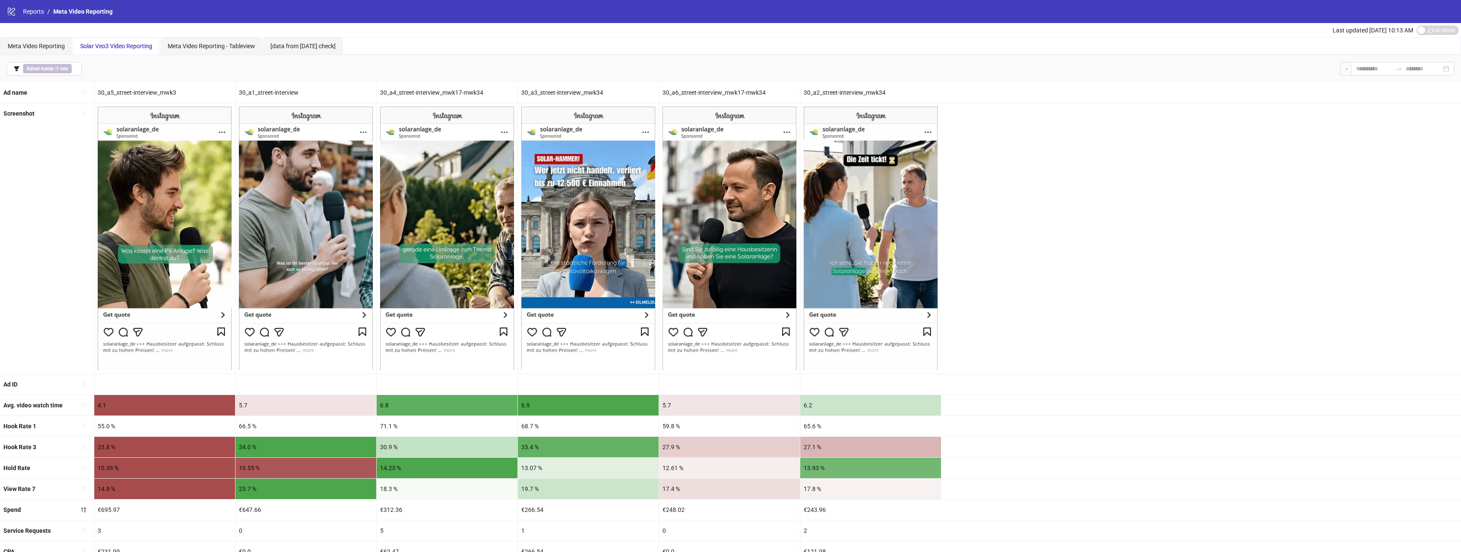
click at [1072, 348] on div "Screenshot" at bounding box center [730, 238] width 1461 height 270
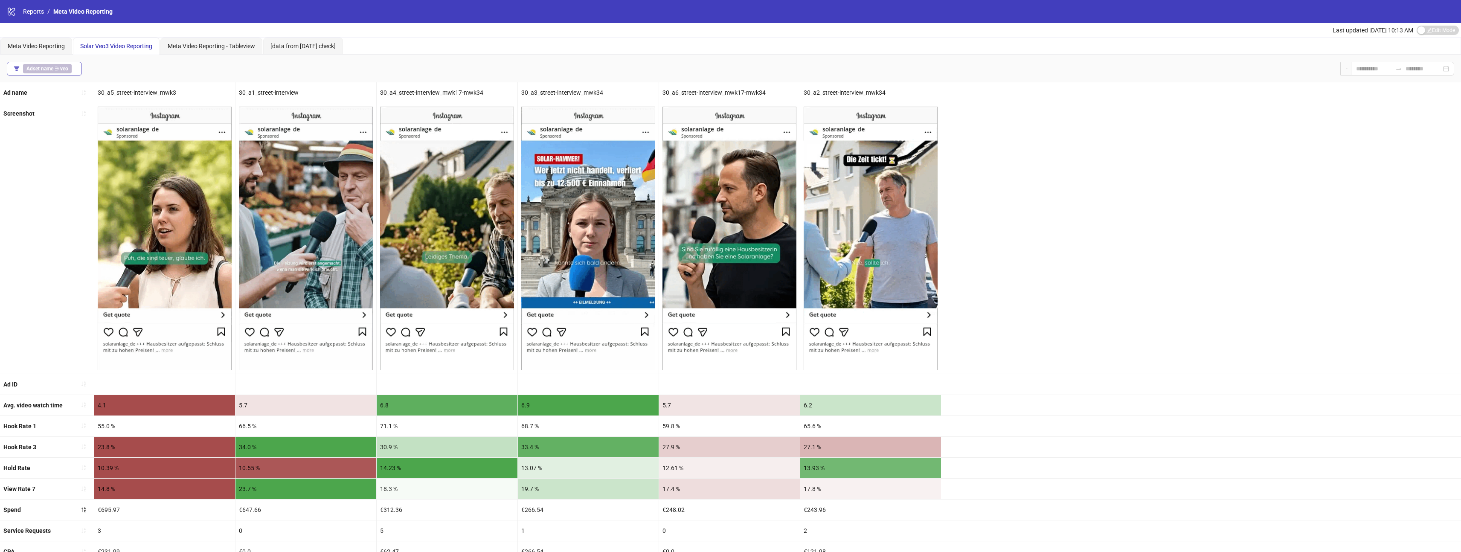
click at [42, 69] on b "Adset name" at bounding box center [39, 69] width 27 height 6
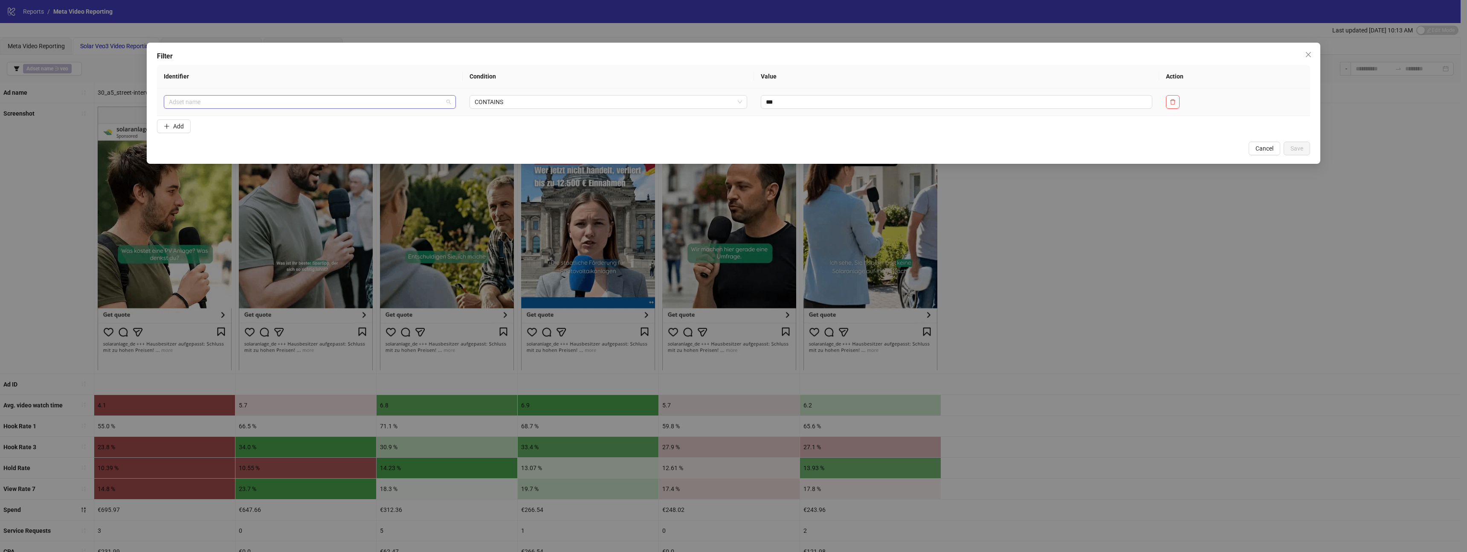
click at [422, 107] on span "Adset name" at bounding box center [310, 102] width 282 height 13
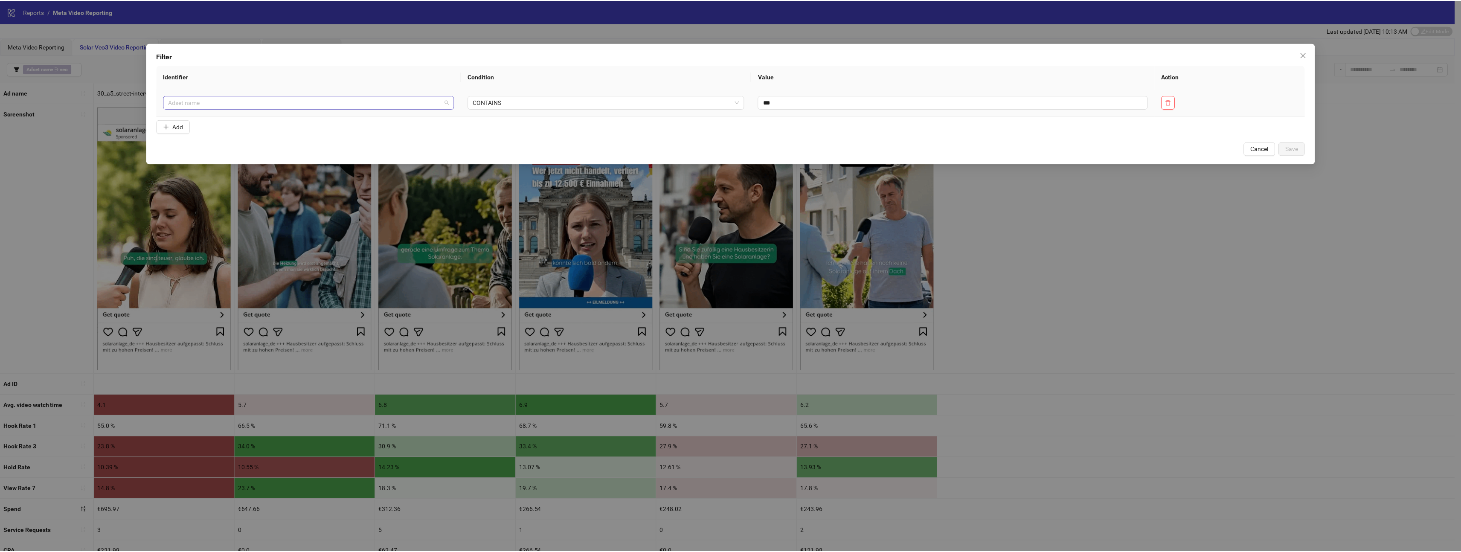
scroll to position [382, 0]
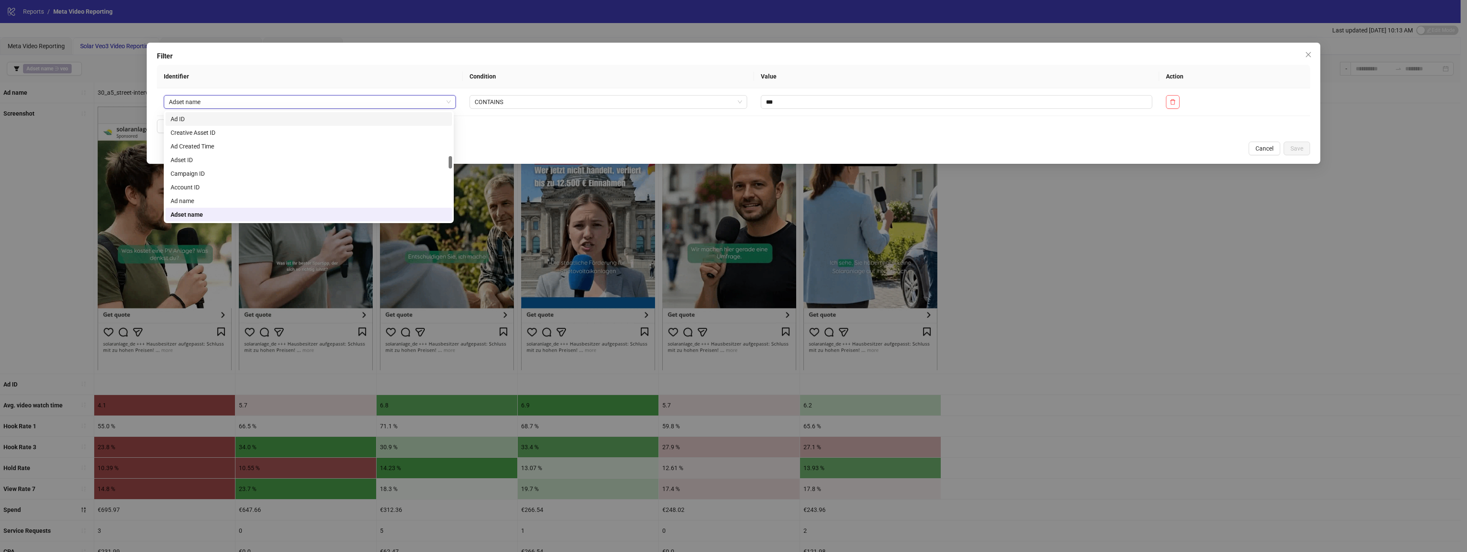
click at [424, 73] on th "Identifier" at bounding box center [310, 76] width 306 height 23
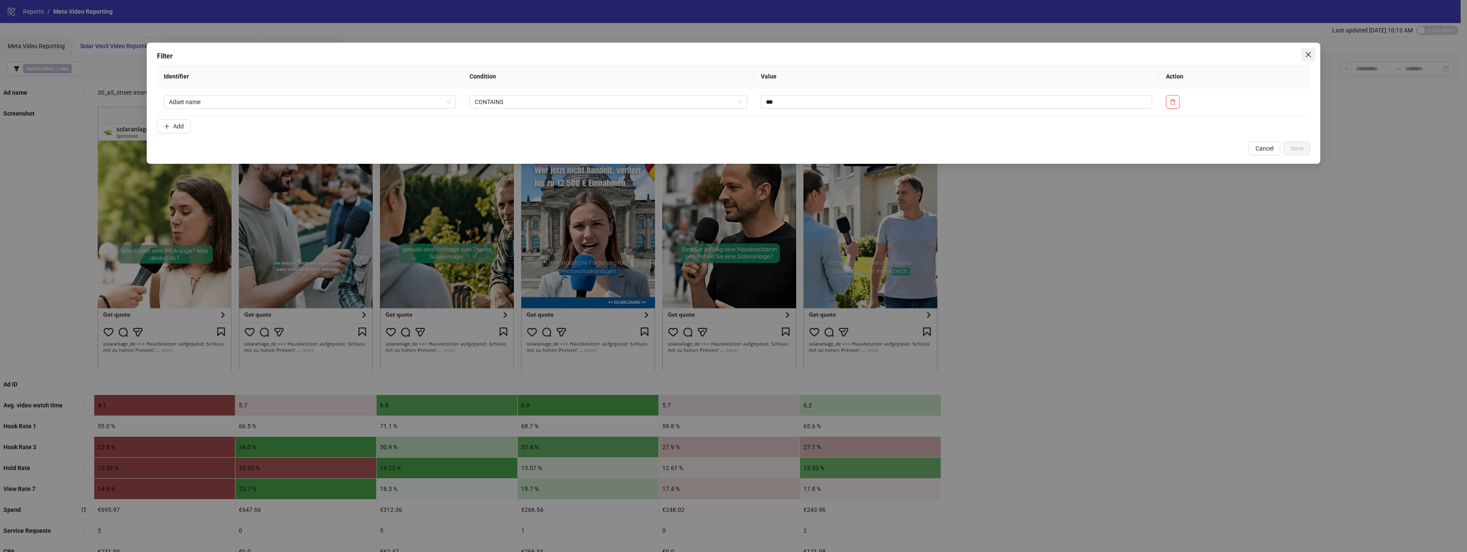
click at [1309, 50] on button "Close" at bounding box center [1308, 55] width 14 height 14
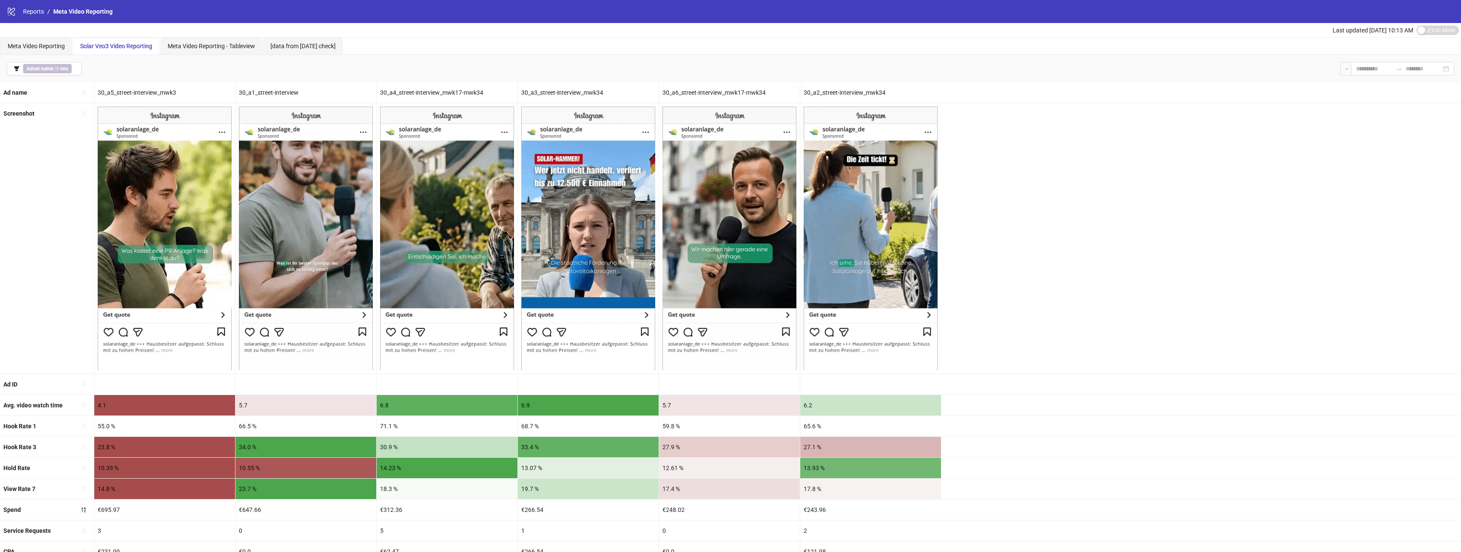
click at [1156, 123] on div "Screenshot" at bounding box center [730, 238] width 1461 height 270
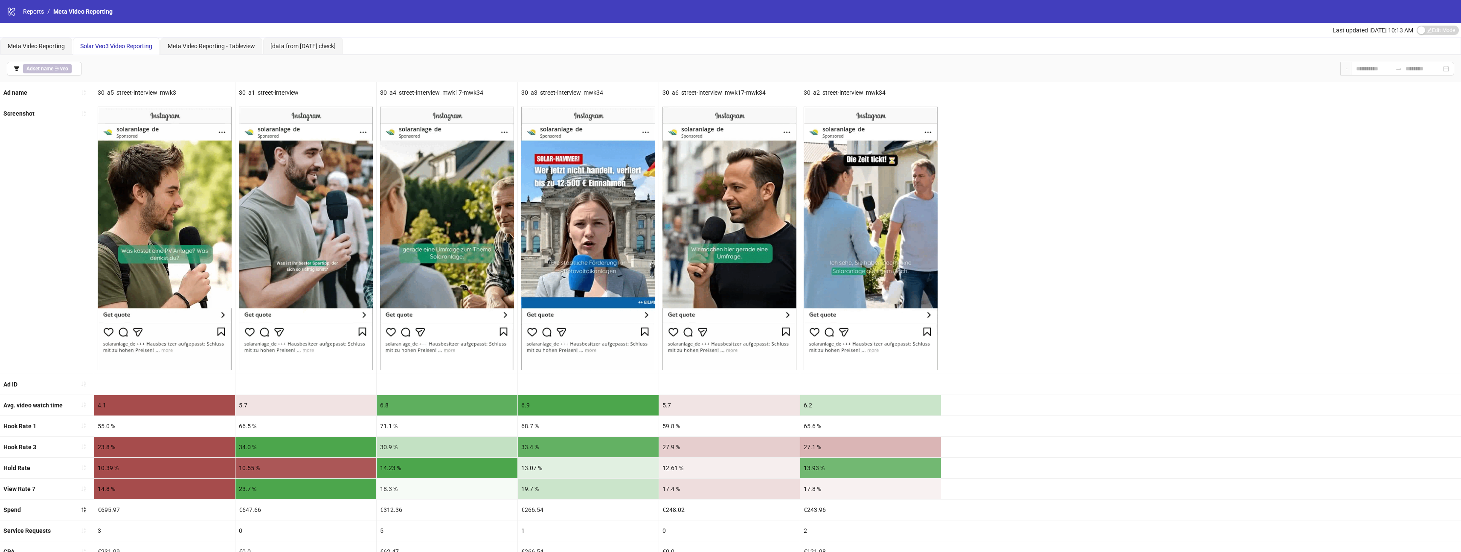
click at [1166, 148] on div "Screenshot" at bounding box center [730, 238] width 1461 height 270
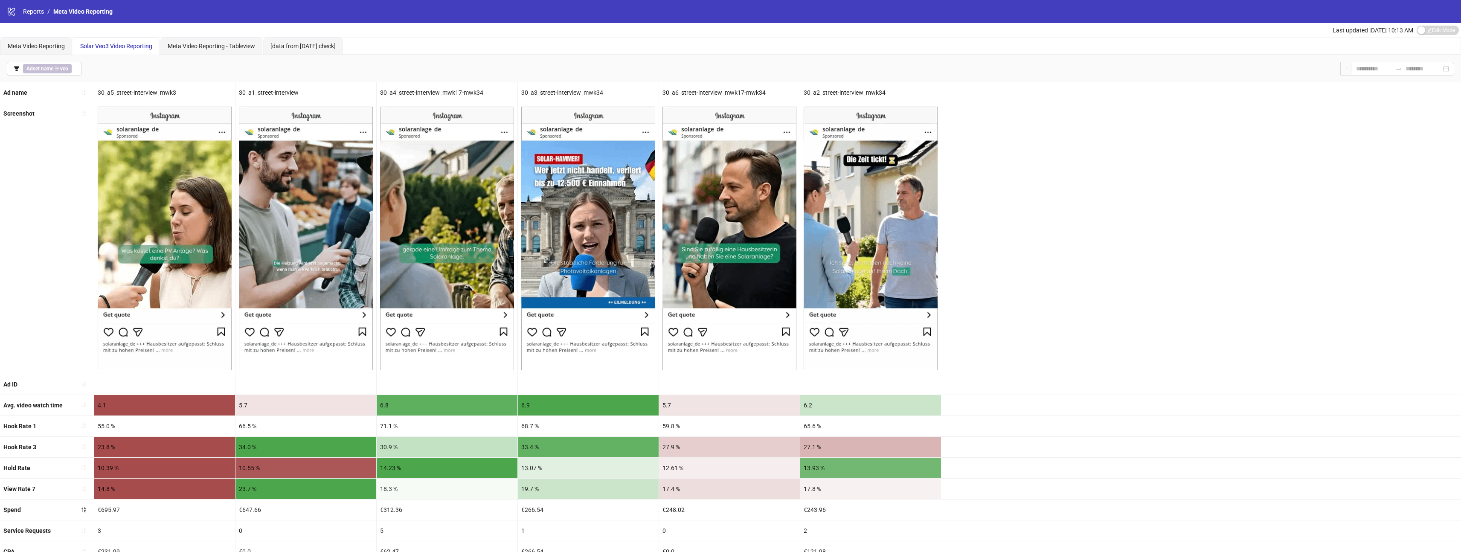
click at [1188, 204] on div "Screenshot" at bounding box center [730, 238] width 1461 height 270
